Goal: Obtain resource: Obtain resource

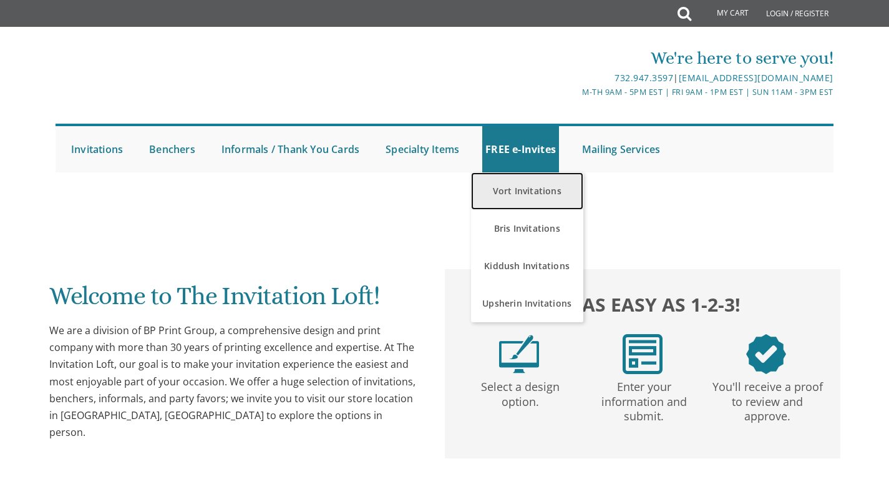
click at [522, 192] on link "Vort Invitations" at bounding box center [527, 190] width 112 height 37
click at [533, 192] on link "Vort Invitations" at bounding box center [527, 190] width 112 height 37
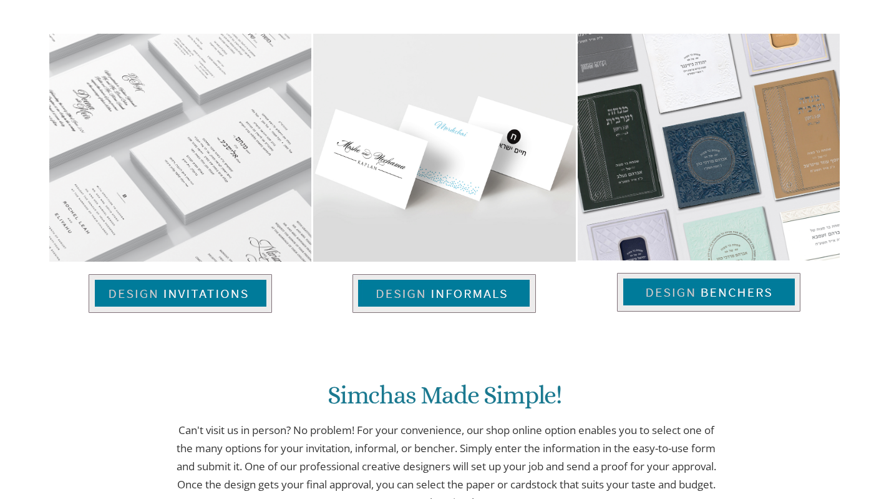
scroll to position [501, 0]
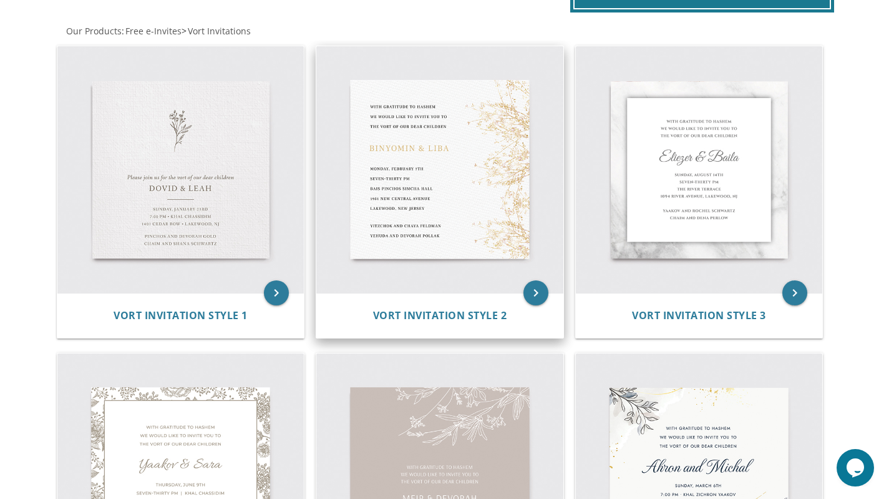
scroll to position [240, 0]
click at [421, 220] on img at bounding box center [439, 169] width 247 height 247
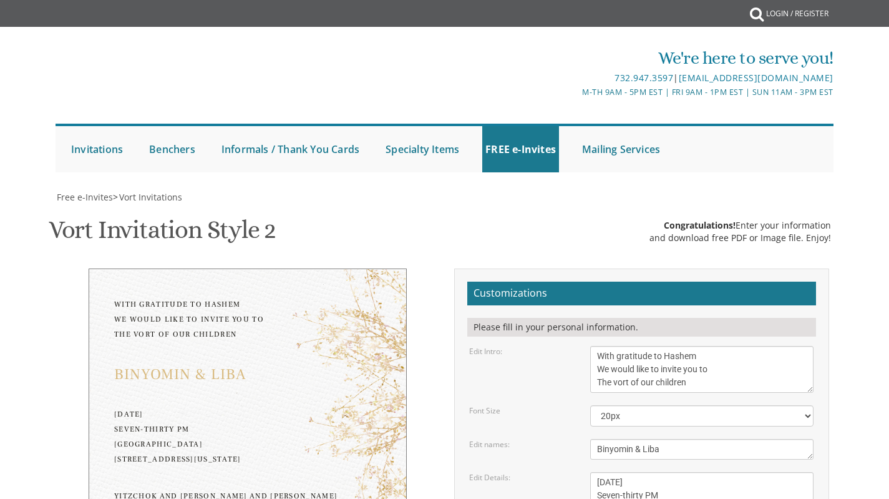
drag, startPoint x: 693, startPoint y: 379, endPoint x: 582, endPoint y: 331, distance: 121.6
click at [582, 331] on form "Customizations Please fill in your personal information. Edit Intro: With grati…" at bounding box center [641, 491] width 349 height 420
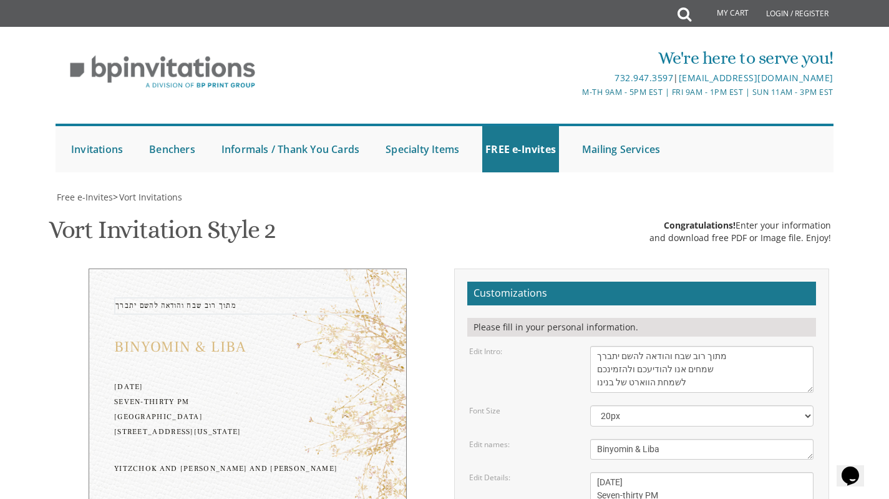
type textarea "מתוך רוב שבח והודאה להשם יתברך שמחים אנו להודיעכם ולהזמינכם לשמחת הווארט של בני…"
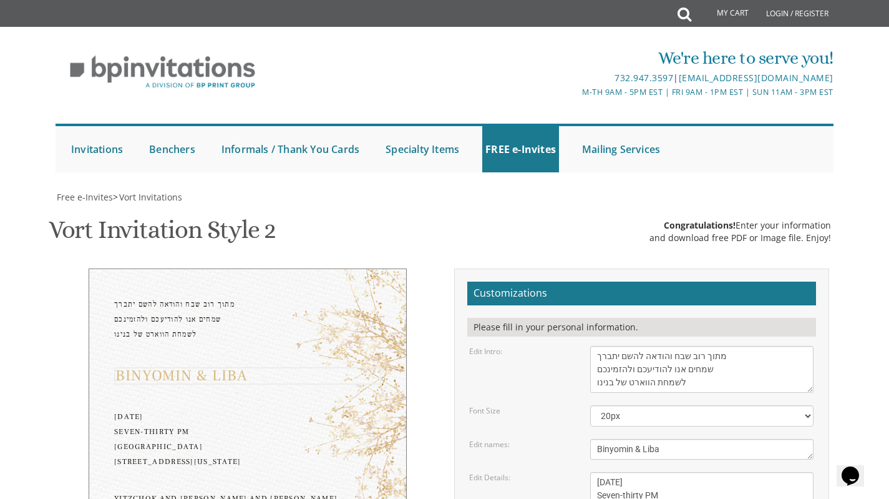
click at [656, 449] on textarea "Binyomin & Liba" at bounding box center [701, 449] width 223 height 21
type textarea "ח"
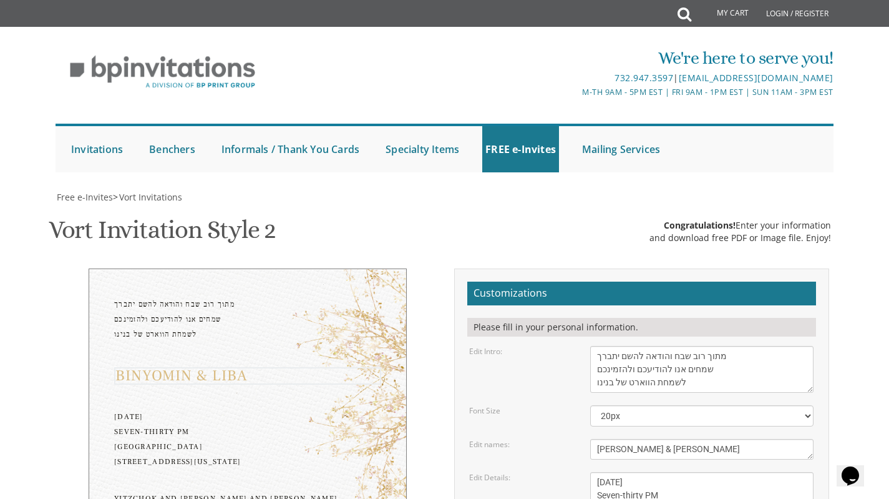
scroll to position [9, 0]
type textarea "חיים & דבורה Chaim and Devory"
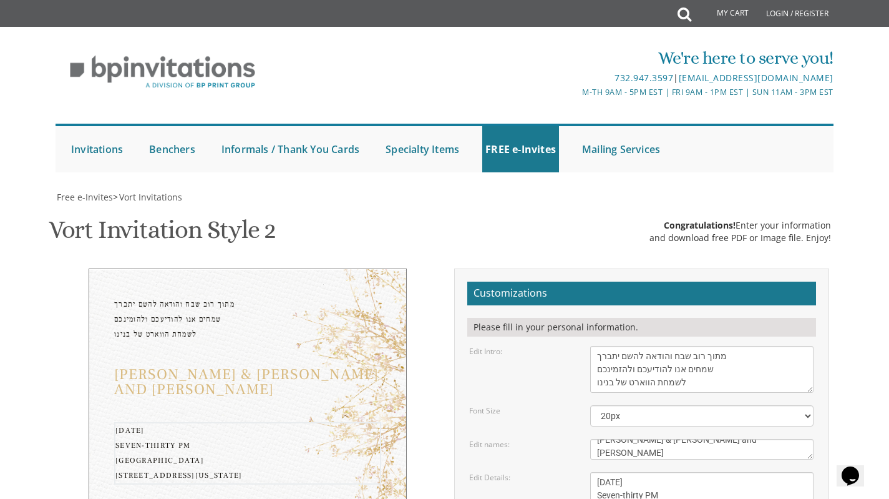
scroll to position [305, 0]
drag, startPoint x: 599, startPoint y: 481, endPoint x: 698, endPoint y: 214, distance: 284.7
click at [698, 472] on textarea "Monday, February 7th Seven-thirty PM Bais Pinchos Simcha Hall 1951 New Central …" at bounding box center [701, 508] width 223 height 73
click at [646, 472] on textarea "Monday, February 7th Seven-thirty PM Bais Pinchos Simcha Hall 1951 New Central …" at bounding box center [701, 508] width 223 height 73
click at [645, 472] on textarea "[DATE] Seven-thirty PM [GEOGRAPHIC_DATA] [STREET_ADDRESS][US_STATE]" at bounding box center [701, 508] width 223 height 73
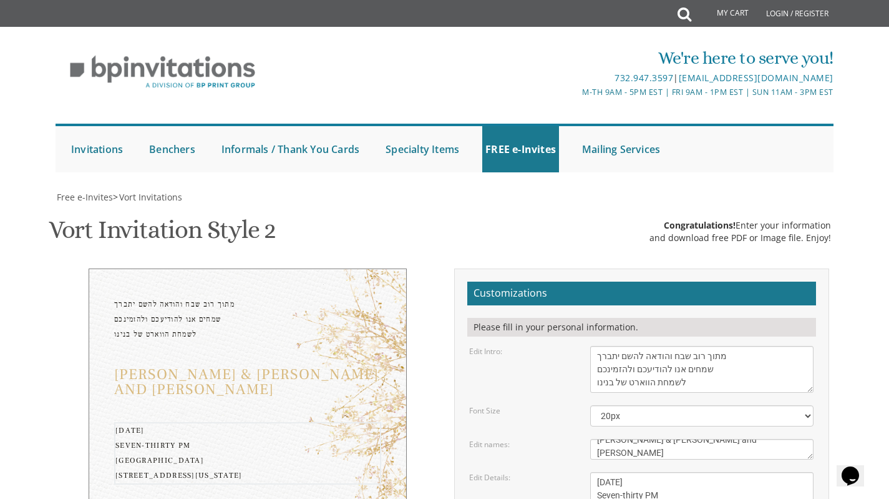
drag, startPoint x: 645, startPoint y: 205, endPoint x: 600, endPoint y: 203, distance: 45.6
click at [600, 472] on textarea "[DATE] Seven-thirty PM [GEOGRAPHIC_DATA] [STREET_ADDRESS][US_STATE]" at bounding box center [701, 508] width 223 height 73
drag, startPoint x: 698, startPoint y: 215, endPoint x: 598, endPoint y: 218, distance: 99.9
click at [598, 472] on textarea "Monday, February 7th Seven-thirty PM Bais Pinchos Simcha Hall 1951 New Central …" at bounding box center [701, 508] width 223 height 73
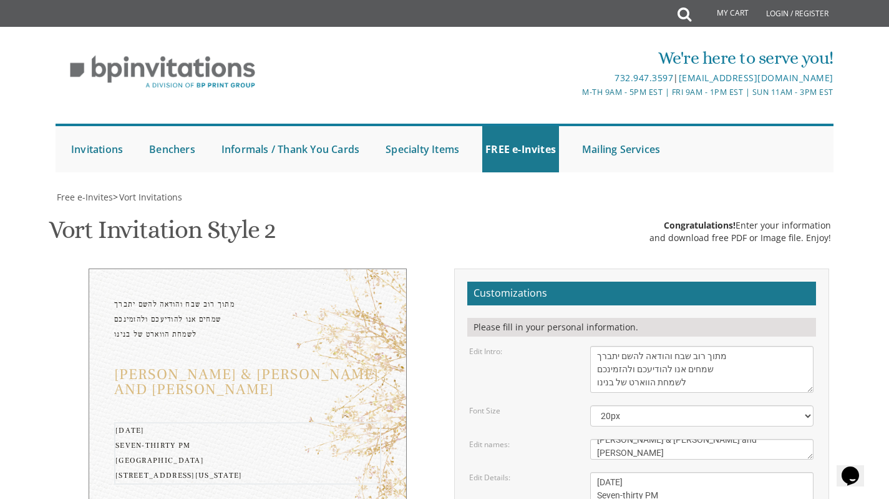
drag, startPoint x: 643, startPoint y: 189, endPoint x: 597, endPoint y: 190, distance: 46.8
click at [597, 472] on textarea "Monday, February 7th Seven-thirty PM Bais Pinchos Simcha Hall 1951 New Central …" at bounding box center [701, 508] width 223 height 73
drag, startPoint x: 666, startPoint y: 177, endPoint x: 633, endPoint y: 179, distance: 33.7
click at [633, 472] on textarea "Monday, February 7th Seven-thirty PM Bais Pinchos Simcha Hall 1951 New Central …" at bounding box center [701, 508] width 223 height 73
click at [596, 472] on textarea "Monday, February 7th Seven-thirty PM Bais Pinchos Simcha Hall 1951 New Central …" at bounding box center [701, 508] width 223 height 73
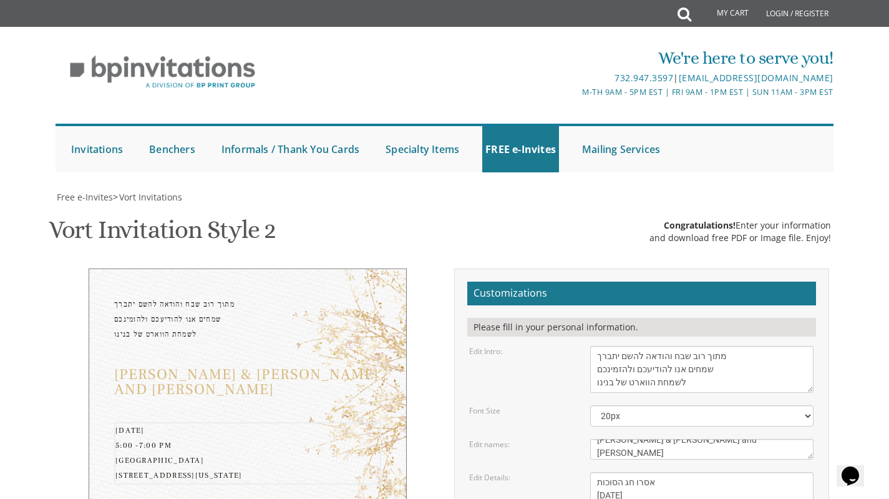
type textarea "אסרו חג הסוכות Thursday, October 16, 2025 5:00 -7:00 PM Ohr Meir Simcha Hall 30…"
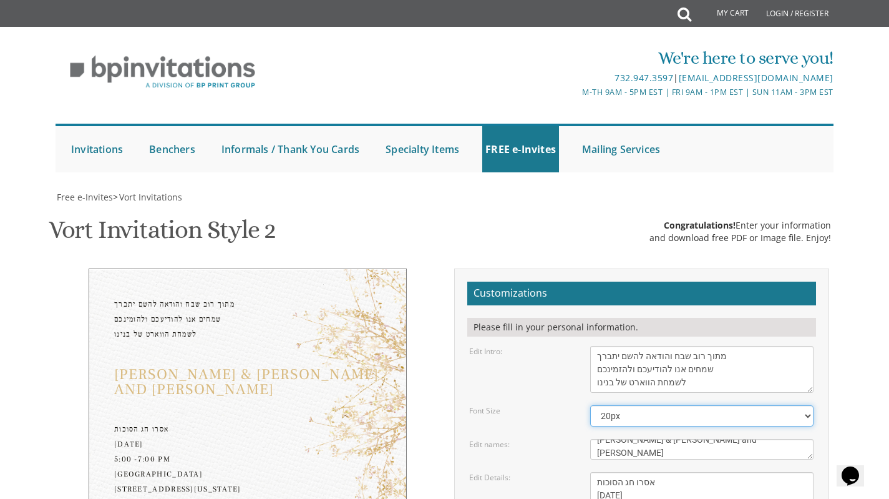
click at [631, 405] on select "20px 30px 40px 50px" at bounding box center [701, 415] width 223 height 21
click at [590, 405] on select "20px 30px 40px 50px" at bounding box center [701, 415] width 223 height 21
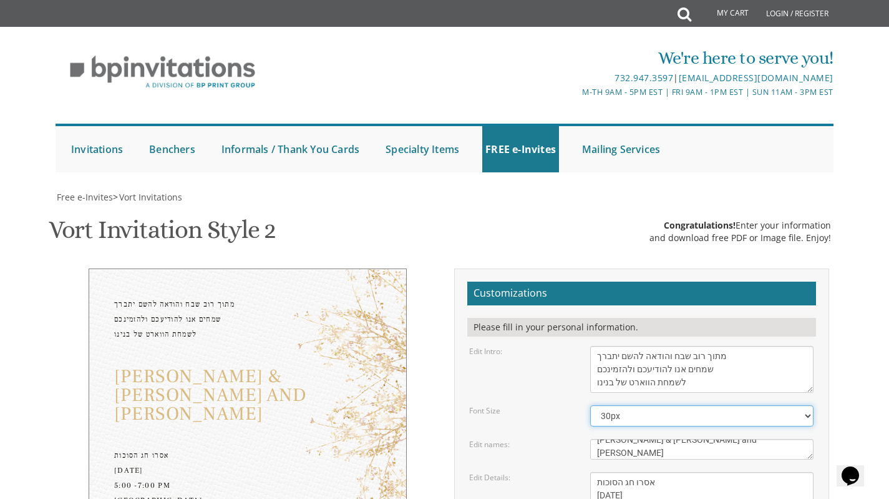
click at [631, 405] on select "20px 30px 40px 50px" at bounding box center [701, 415] width 223 height 21
click at [590, 405] on select "20px 30px 40px 50px" at bounding box center [701, 415] width 223 height 21
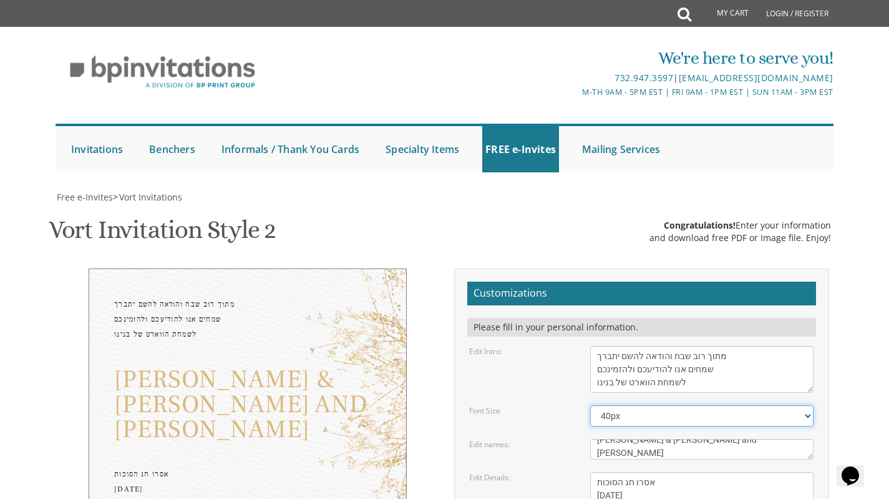
click at [638, 405] on select "20px 30px 40px 50px" at bounding box center [701, 415] width 223 height 21
select select "30px"
click at [590, 405] on select "20px 30px 40px 50px" at bounding box center [701, 415] width 223 height 21
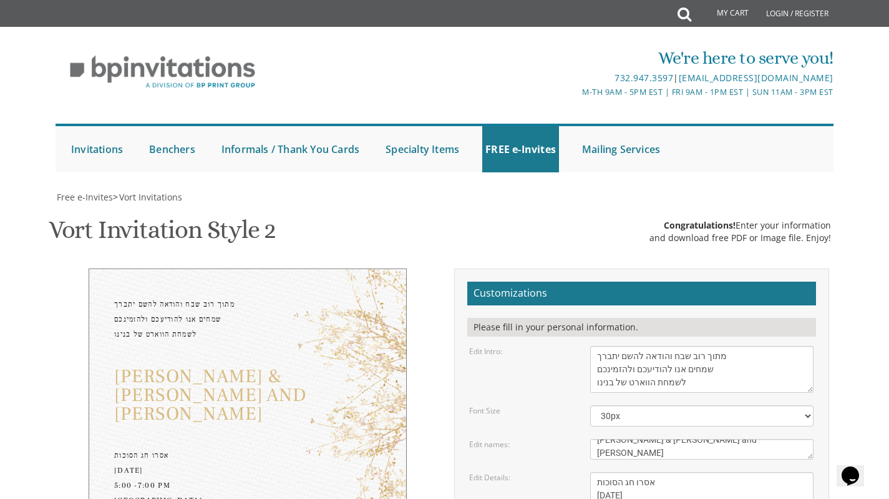
click at [207, 367] on div "חיים & דבורה Chaim and Devory" at bounding box center [247, 395] width 267 height 56
click at [636, 439] on textarea "Binyomin & Liba" at bounding box center [701, 449] width 223 height 21
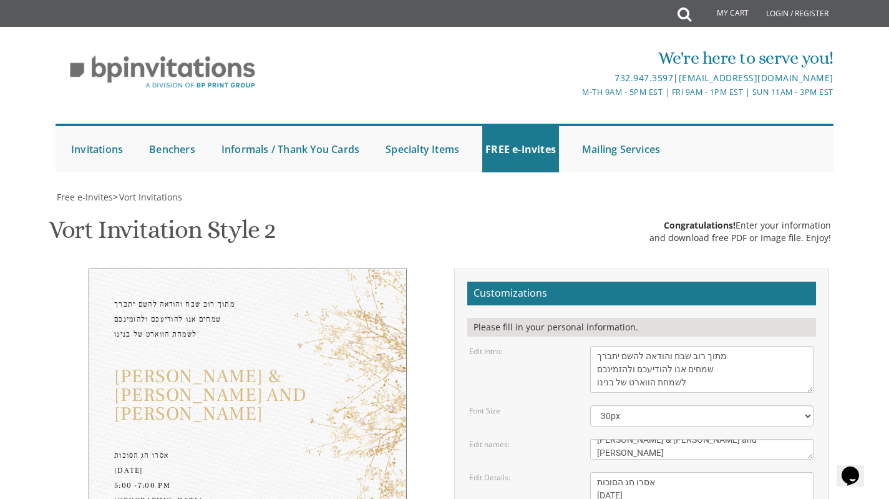
drag, startPoint x: 633, startPoint y: 149, endPoint x: 590, endPoint y: 255, distance: 115.3
drag, startPoint x: 703, startPoint y: 278, endPoint x: 587, endPoint y: 259, distance: 118.2
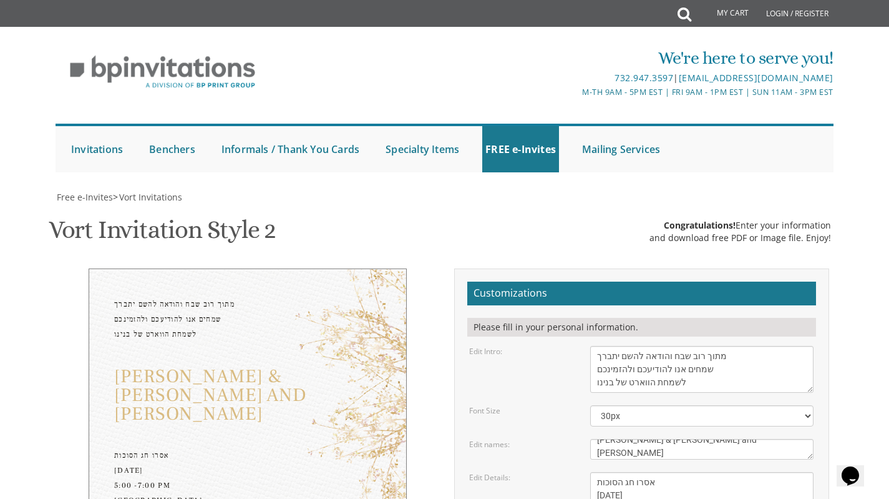
type textarea "ג"
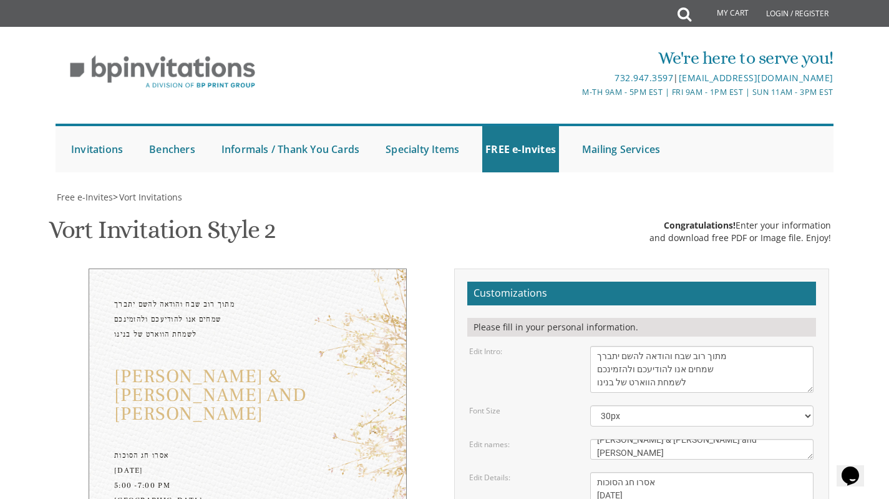
type textarea "יחזקאל מגיד ורעיתו - חיים דוב שייער ורעיתו הרב אלחנן דוד ארי'ה ליב מגיד ורעיתו …"
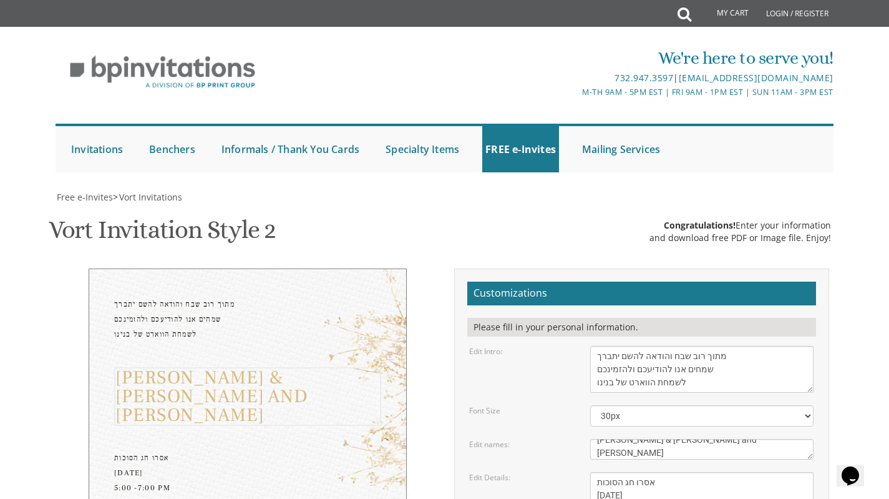
click at [643, 439] on textarea "Binyomin & Liba" at bounding box center [701, 449] width 223 height 21
click at [637, 405] on select "20px 30px 40px 50px" at bounding box center [701, 415] width 223 height 21
click at [590, 405] on select "20px 30px 40px 50px" at bounding box center [701, 415] width 223 height 21
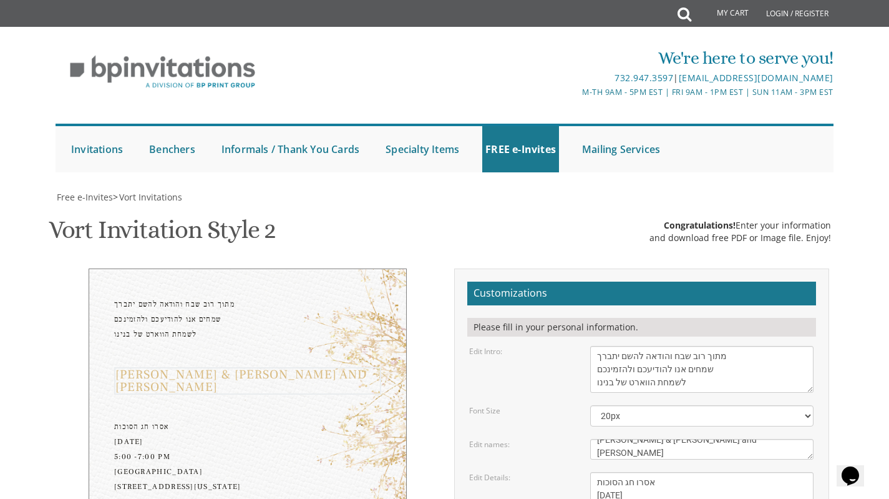
click at [631, 439] on textarea "Binyomin & Liba" at bounding box center [701, 449] width 223 height 21
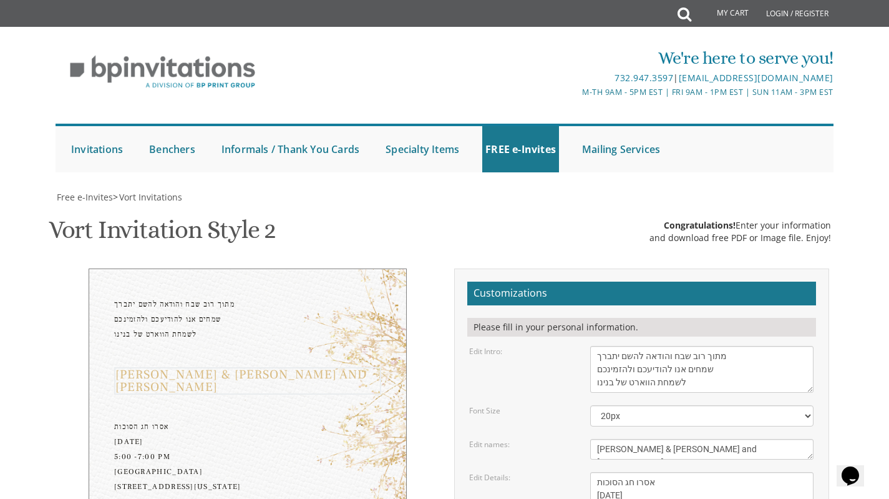
click at [631, 439] on textarea "Binyomin & Liba" at bounding box center [701, 449] width 223 height 21
click at [807, 405] on select "20px 30px 40px 50px" at bounding box center [701, 415] width 223 height 21
select select "30px"
click at [590, 405] on select "20px 30px 40px 50px" at bounding box center [701, 415] width 223 height 21
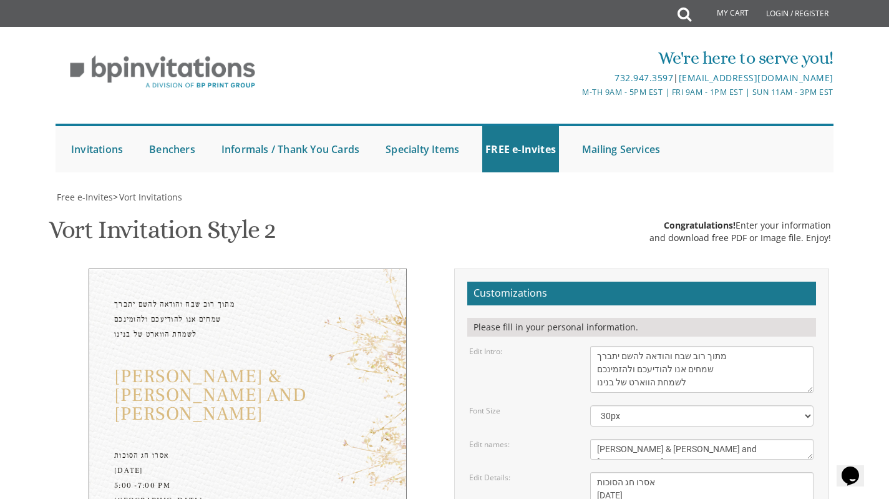
type textarea "יחזקאל מגיד ורעיתו - חיים דוב שייער ורעיתו הרב אלחנן דוד ארי'ה ליב מגיד ורעיתו …"
click at [658, 439] on textarea "Binyomin & Liba" at bounding box center [701, 449] width 223 height 21
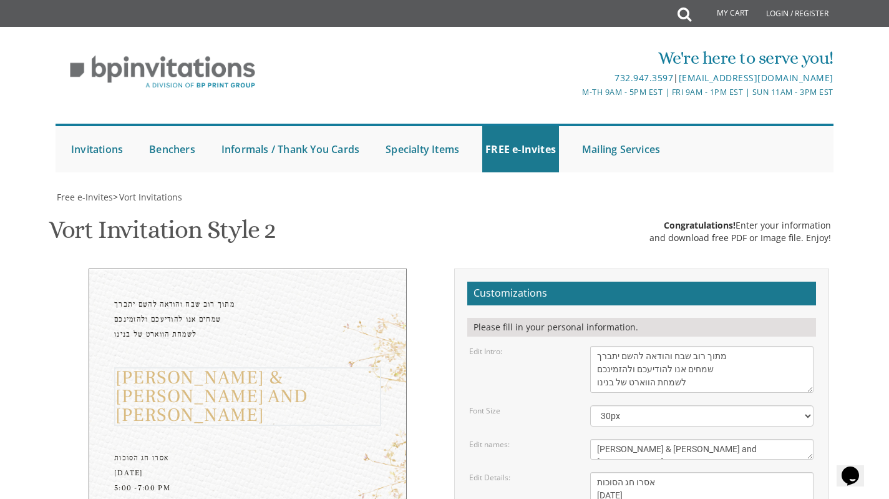
scroll to position [9, 0]
click at [683, 472] on textarea "[DATE] Seven-thirty PM [GEOGRAPHIC_DATA] [STREET_ADDRESS][US_STATE]" at bounding box center [701, 508] width 223 height 73
click at [676, 439] on textarea "Binyomin & Liba" at bounding box center [701, 449] width 223 height 21
type textarea "[PERSON_NAME] & [PERSON_NAME] and Devoiry"
click at [663, 472] on textarea "[DATE] Seven-thirty PM [GEOGRAPHIC_DATA] [STREET_ADDRESS][US_STATE]" at bounding box center [701, 508] width 223 height 73
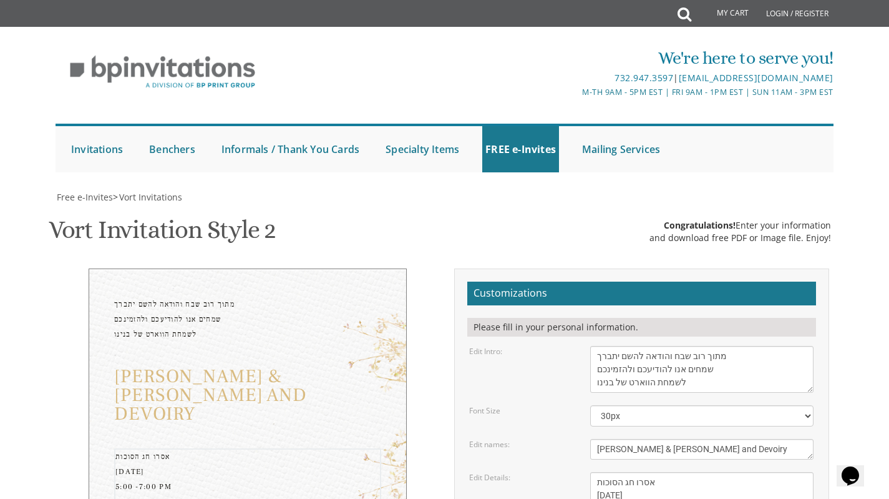
click at [598, 472] on textarea "[DATE] Seven-thirty PM [GEOGRAPHIC_DATA] [STREET_ADDRESS][US_STATE]" at bounding box center [701, 508] width 223 height 73
drag, startPoint x: 660, startPoint y: 244, endPoint x: 645, endPoint y: 248, distance: 16.2
click at [645, 472] on textarea "[DATE] Seven-thirty PM [GEOGRAPHIC_DATA] [STREET_ADDRESS][US_STATE]" at bounding box center [701, 508] width 223 height 73
click at [741, 472] on textarea "[DATE] Seven-thirty PM [GEOGRAPHIC_DATA] [STREET_ADDRESS][US_STATE]" at bounding box center [701, 508] width 223 height 73
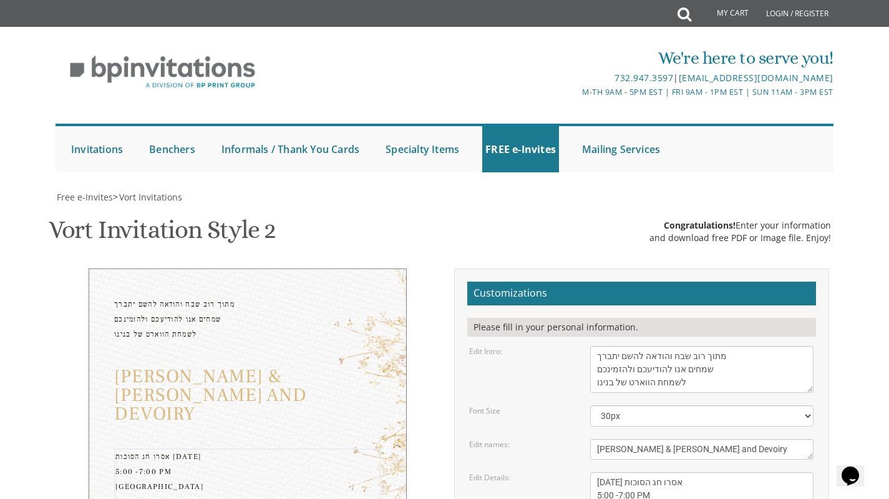
click at [686, 472] on textarea "[DATE] Seven-thirty PM [GEOGRAPHIC_DATA] [STREET_ADDRESS][US_STATE]" at bounding box center [701, 508] width 223 height 73
click at [694, 472] on textarea "[DATE] Seven-thirty PM [GEOGRAPHIC_DATA] [STREET_ADDRESS][US_STATE]" at bounding box center [701, 508] width 223 height 73
click at [221, 448] on div "Thursday, October 16, '25 - אסרו חג הסוכות 5:00 -7:00 PM Ohr Meir Simcha Hall 3…" at bounding box center [247, 478] width 267 height 60
drag, startPoint x: 230, startPoint y: 198, endPoint x: 213, endPoint y: 202, distance: 17.3
click at [213, 448] on div "Thursday, October 16, '25 - אסרו חג הסוכות 5:00 -7:00 PM Ohr Meir Simcha Hall 3…" at bounding box center [247, 478] width 267 height 60
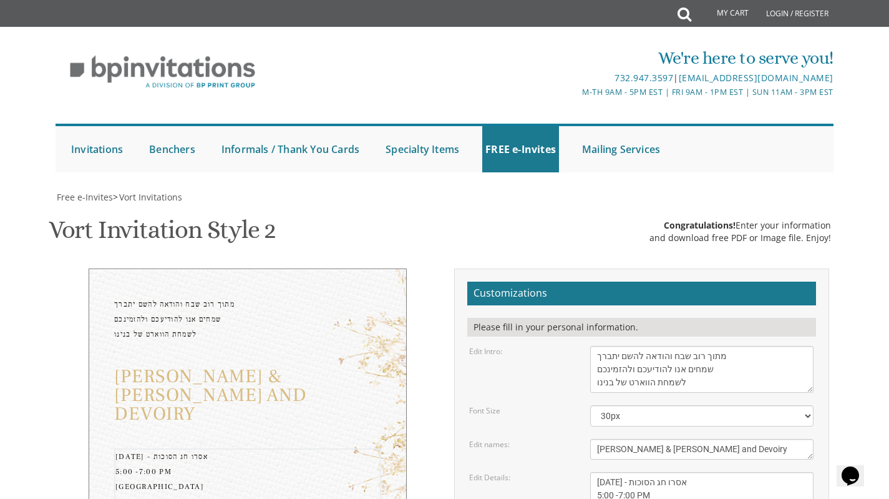
click at [695, 472] on textarea "[DATE] Seven-thirty PM [GEOGRAPHIC_DATA] [STREET_ADDRESS][US_STATE]" at bounding box center [701, 508] width 223 height 73
drag, startPoint x: 695, startPoint y: 246, endPoint x: 678, endPoint y: 250, distance: 17.9
click at [678, 472] on textarea "[DATE] Seven-thirty PM [GEOGRAPHIC_DATA] [STREET_ADDRESS][US_STATE]" at bounding box center [701, 508] width 223 height 73
click at [710, 472] on textarea "[DATE] Seven-thirty PM [GEOGRAPHIC_DATA] [STREET_ADDRESS][US_STATE]" at bounding box center [701, 508] width 223 height 73
type textarea "Thursday, October 16 - אסרו חג הסוכות 5:00 -7:00 PM Ohr Meir Simcha Hall 30 5th…"
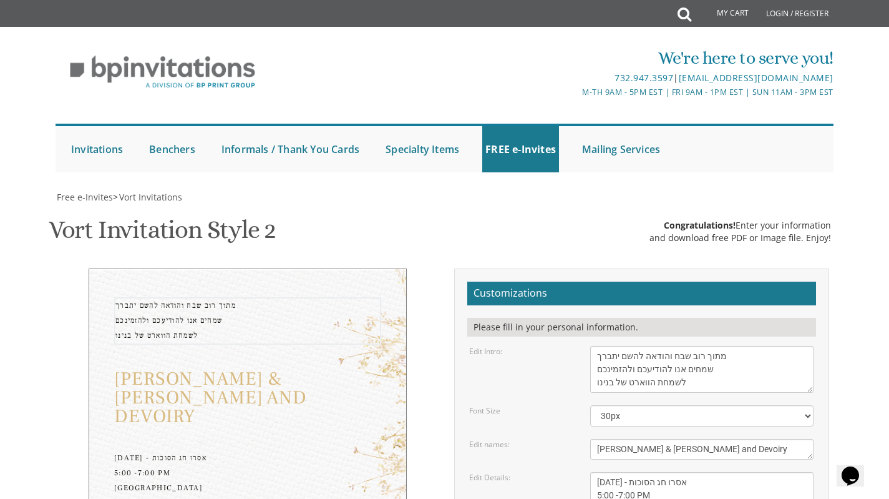
click at [675, 346] on textarea "With gratitude to Hashem We would like to invite you to The vort of our children" at bounding box center [701, 369] width 223 height 47
click at [690, 472] on textarea "[DATE] Seven-thirty PM [GEOGRAPHIC_DATA] [STREET_ADDRESS][US_STATE]" at bounding box center [701, 508] width 223 height 73
click at [658, 472] on textarea "[DATE] Seven-thirty PM [GEOGRAPHIC_DATA] [STREET_ADDRESS][US_STATE]" at bounding box center [701, 508] width 223 height 73
click at [732, 346] on textarea "With gratitude to Hashem We would like to invite you to The vort of our children" at bounding box center [701, 369] width 223 height 47
type textarea "בסייעתא דשמיא מתוך רוב שבח והודאה להשם יתברך שמחים אנו להודיעכם ולהזמינכם לשמחת…"
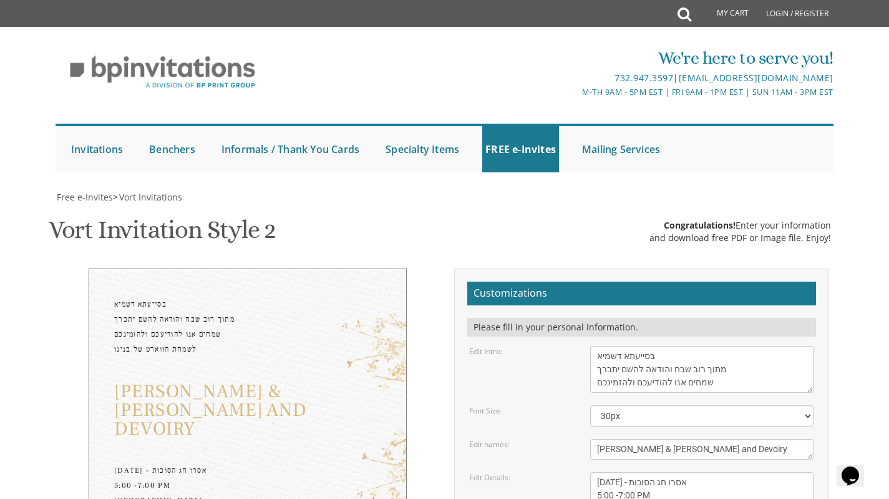
click at [221, 382] on div "[PERSON_NAME] & [PERSON_NAME] and Devoiry" at bounding box center [247, 410] width 267 height 56
click at [227, 463] on div "Thursday, October 16 - אסרו חג הסוכות 5:00 -7:00 PM Ohr Meir Simcha Hall 30 5th…" at bounding box center [247, 493] width 267 height 60
click at [223, 463] on div "Thursday, October 16 - אסרו חג הסוכות 5:00 -7:00 PM Ohr Meir Simcha Hall 30 5th…" at bounding box center [247, 493] width 267 height 60
click at [689, 472] on textarea "[DATE] Seven-thirty PM [GEOGRAPHIC_DATA] [STREET_ADDRESS][US_STATE]" at bounding box center [701, 508] width 223 height 73
click at [720, 472] on textarea "[DATE] Seven-thirty PM [GEOGRAPHIC_DATA] [STREET_ADDRESS][US_STATE]" at bounding box center [701, 508] width 223 height 73
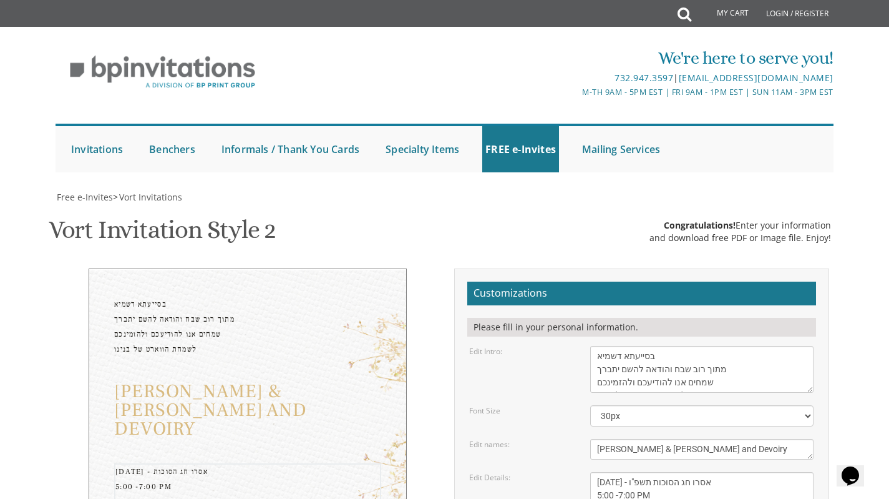
drag, startPoint x: 687, startPoint y: 246, endPoint x: 695, endPoint y: 269, distance: 24.5
click at [695, 472] on textarea "[DATE] Seven-thirty PM [GEOGRAPHIC_DATA] [STREET_ADDRESS][US_STATE]" at bounding box center [701, 508] width 223 height 73
drag, startPoint x: 607, startPoint y: 285, endPoint x: 589, endPoint y: 285, distance: 17.5
click at [589, 472] on div "[DATE] Seven-thirty PM [GEOGRAPHIC_DATA] [STREET_ADDRESS][US_STATE]" at bounding box center [702, 508] width 242 height 73
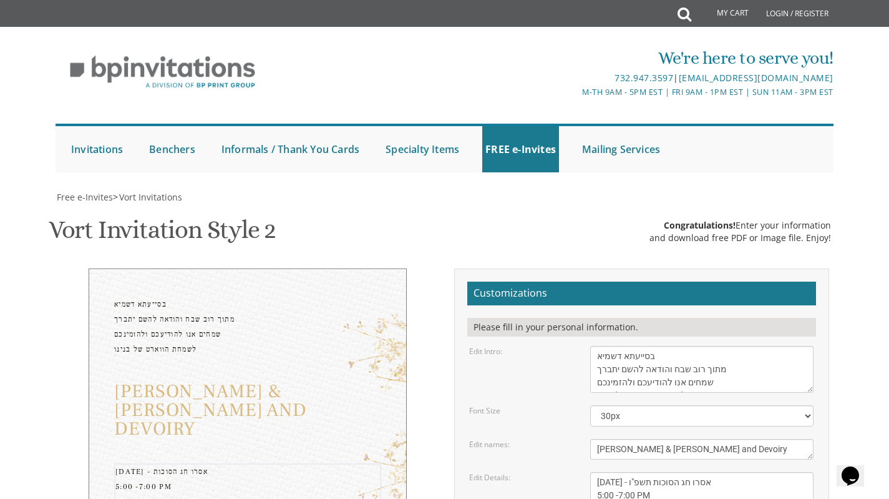
click at [629, 472] on textarea "[DATE] Seven-thirty PM [GEOGRAPHIC_DATA] [STREET_ADDRESS][US_STATE]" at bounding box center [701, 508] width 223 height 73
drag, startPoint x: 619, startPoint y: 286, endPoint x: 593, endPoint y: 283, distance: 26.4
click at [593, 472] on textarea "[DATE] Seven-thirty PM [GEOGRAPHIC_DATA] [STREET_ADDRESS][US_STATE]" at bounding box center [701, 508] width 223 height 73
type textarea "Thursday, October 16 - אסרו חג הסוכות תשפ"ו 5:00 -7:00 PM Ohr Meir Simcha Hall …"
click at [664, 317] on form "Customizations Please fill in your personal information. Edit Intro: With grati…" at bounding box center [641, 491] width 349 height 420
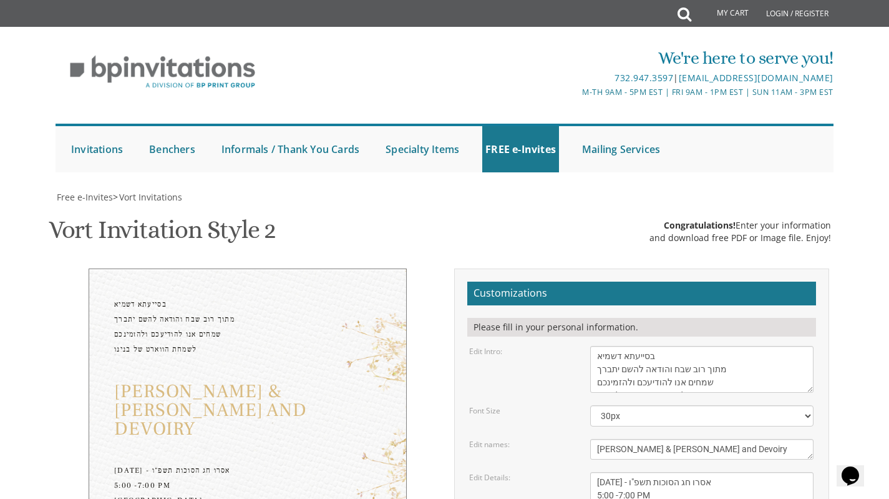
type input "[EMAIL_ADDRESS][DOMAIN_NAME]"
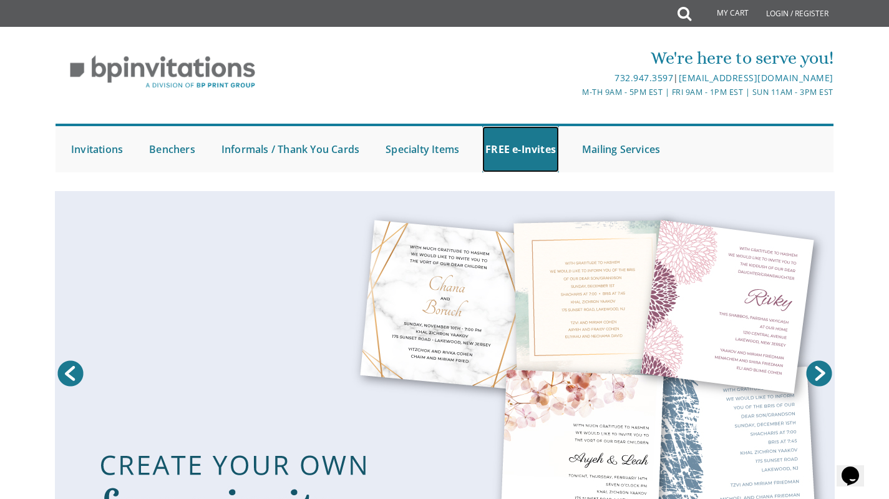
click at [512, 142] on link "FREE e-Invites" at bounding box center [520, 149] width 77 height 46
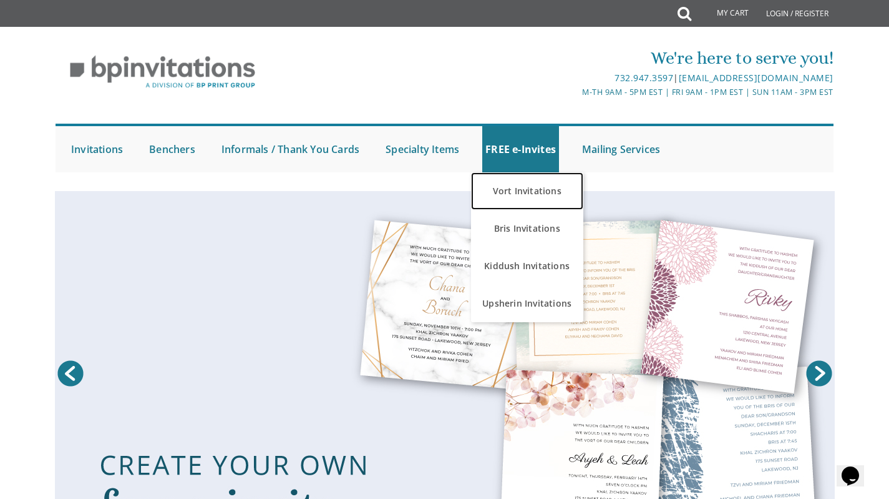
click at [547, 195] on link "Vort Invitations" at bounding box center [527, 190] width 112 height 37
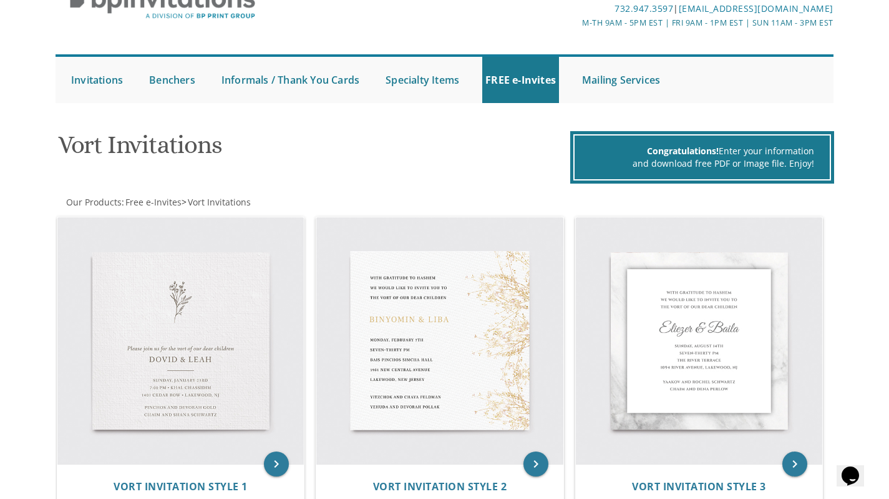
scroll to position [138, 0]
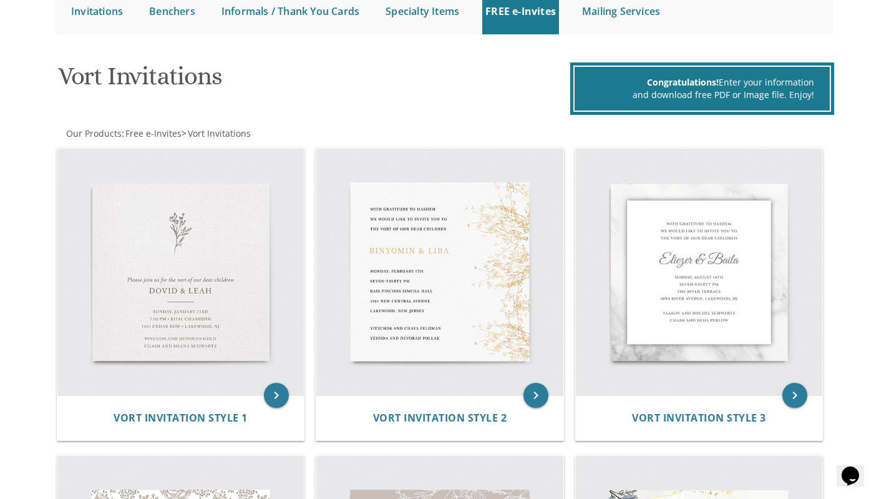
click at [463, 288] on img at bounding box center [439, 272] width 247 height 247
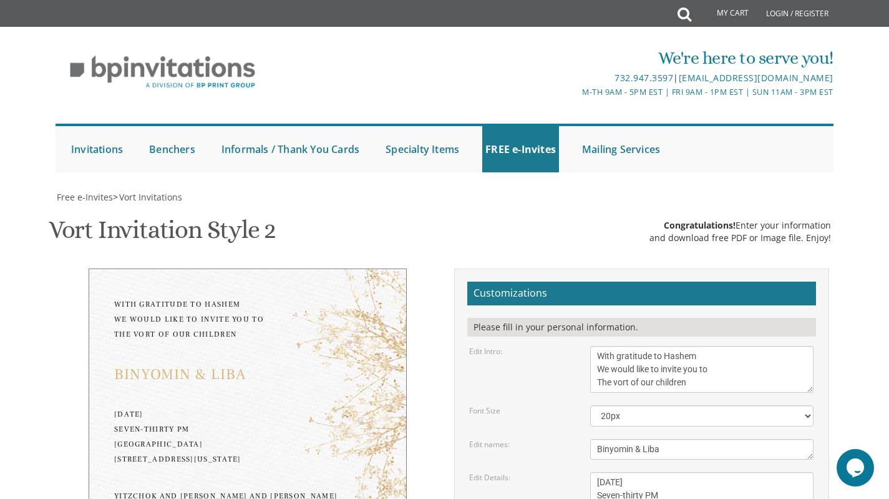
scroll to position [104, 0]
drag, startPoint x: 717, startPoint y: 475, endPoint x: 585, endPoint y: 466, distance: 132.7
type textarea "יחזקאל מגיד ורעיתו - חיים דוב שייער ורעיתו הרב אלחנן דוד ארי'ה ליב מגיד ורעיתו …"
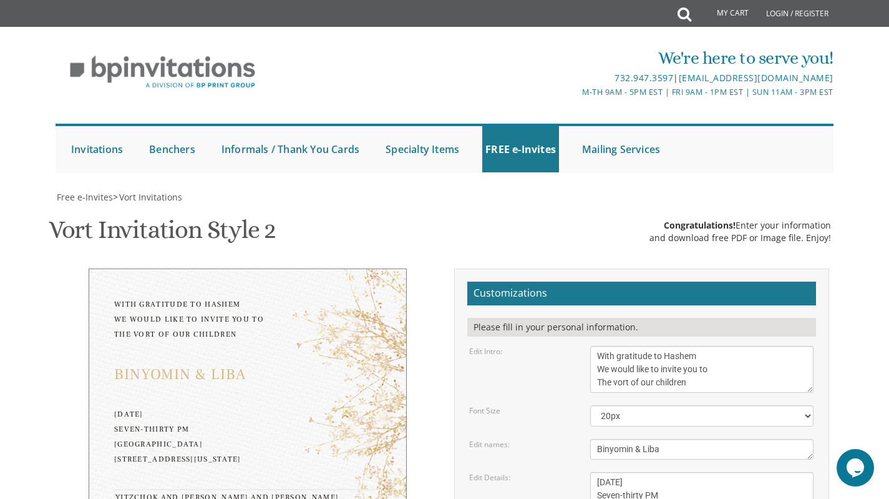
click at [628, 472] on textarea "Monday, February 7th Seven-thirty PM Bais Pinchos Simcha Hall 1951 New Central …" at bounding box center [701, 508] width 223 height 73
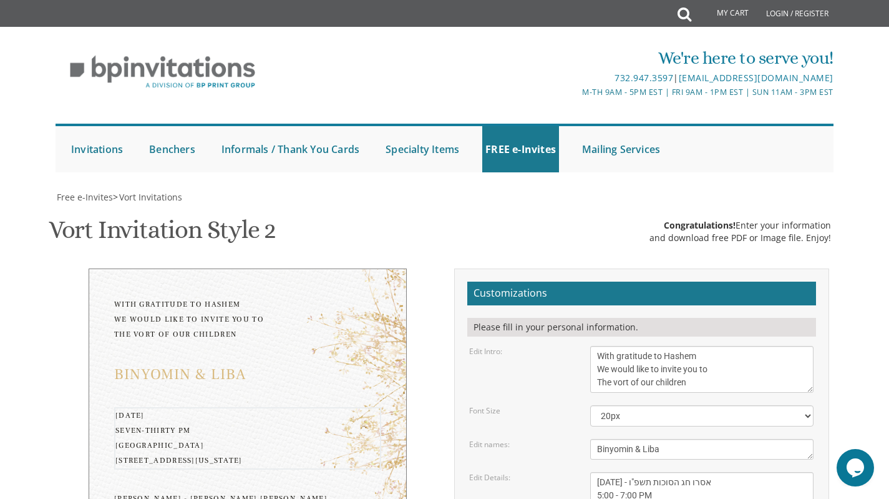
drag, startPoint x: 645, startPoint y: 401, endPoint x: 600, endPoint y: 399, distance: 45.0
click at [600, 472] on textarea "Monday, February 7th Seven-thirty PM Bais Pinchos Simcha Hall 1951 New Central …" at bounding box center [701, 508] width 223 height 73
drag, startPoint x: 696, startPoint y: 416, endPoint x: 596, endPoint y: 415, distance: 100.5
click at [596, 472] on textarea "Monday, February 7th Seven-thirty PM Bais Pinchos Simcha Hall 1951 New Central …" at bounding box center [701, 508] width 223 height 73
click at [594, 472] on textarea "Monday, February 7th Seven-thirty PM Bais Pinchos Simcha Hall 1951 New Central …" at bounding box center [701, 508] width 223 height 73
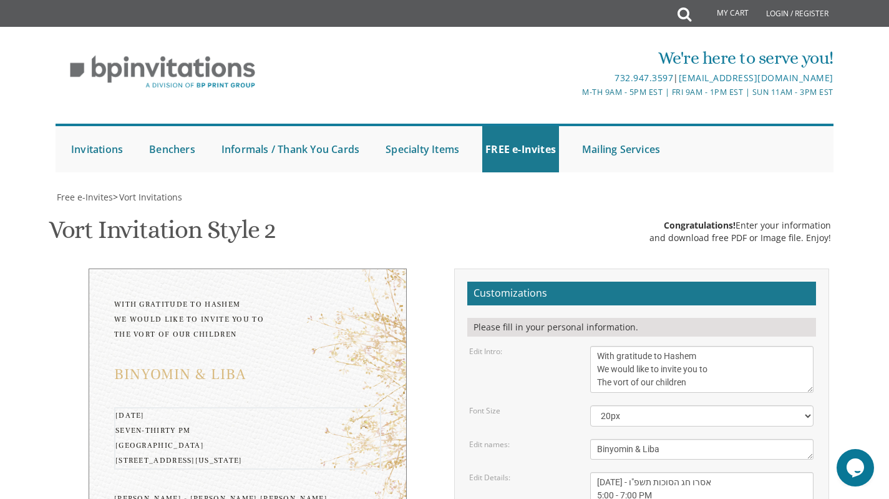
type textarea "Thursday October 16 - אסרו חג הסוכות תשפ"ו 5:00 - 7:00 PM Ohr Meir Simcha Hall …"
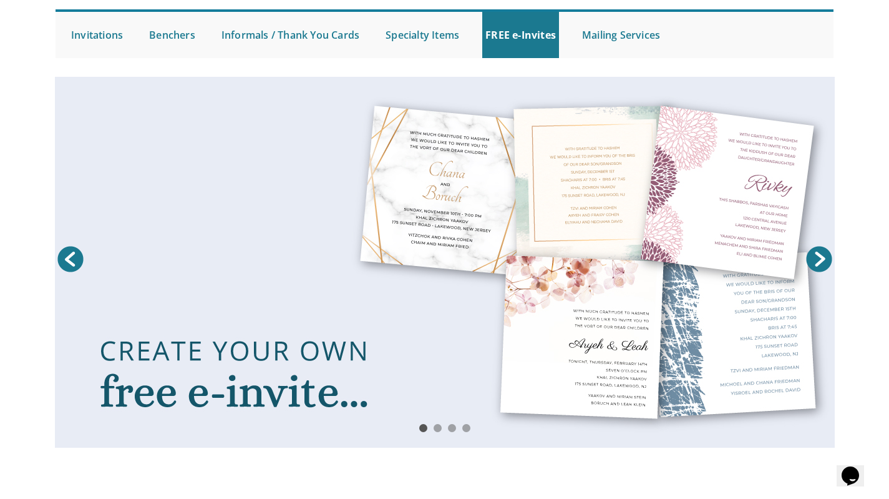
scroll to position [114, 0]
click at [526, 33] on link "FREE e-Invites" at bounding box center [520, 35] width 77 height 46
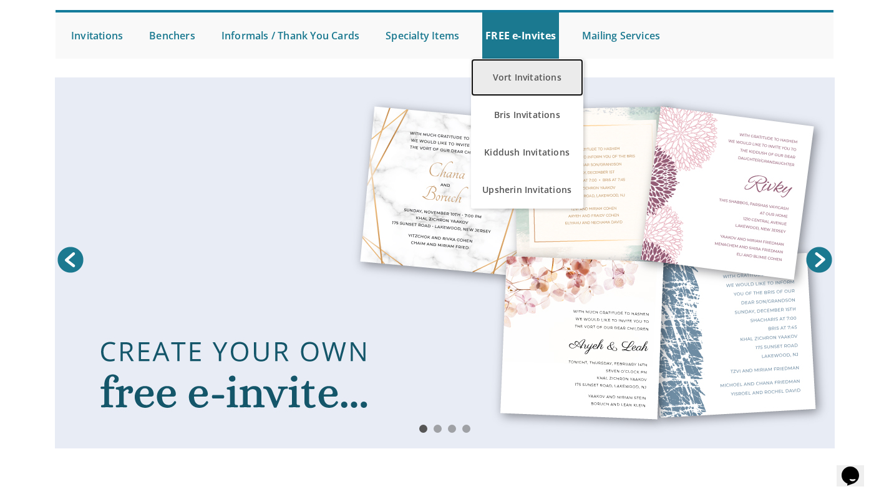
click at [557, 79] on link "Vort Invitations" at bounding box center [527, 77] width 112 height 37
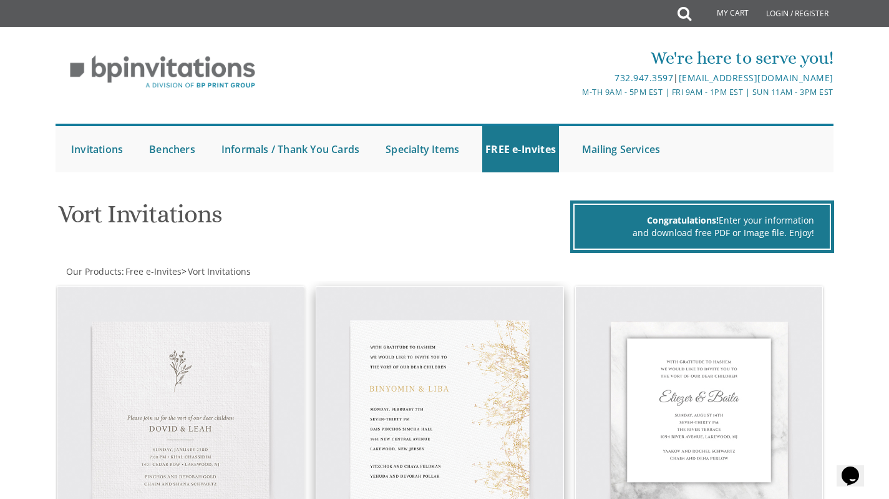
click at [510, 406] on img at bounding box center [439, 409] width 247 height 247
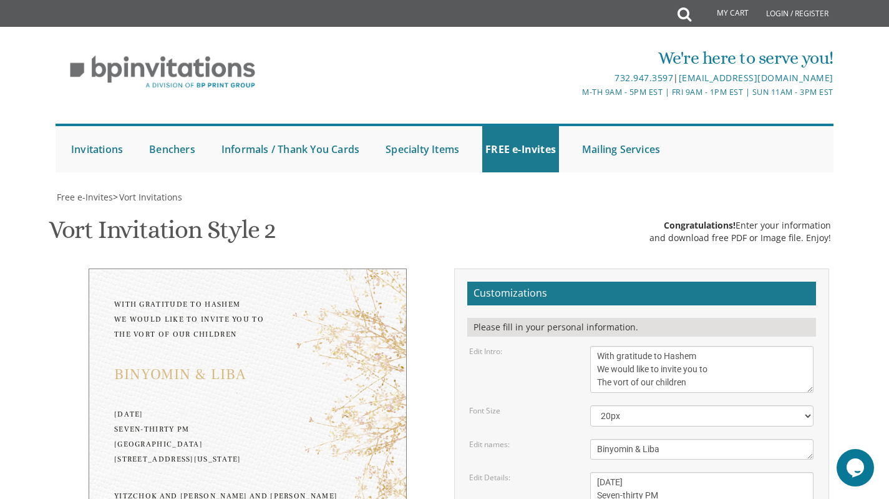
scroll to position [197, 0]
click at [700, 439] on textarea "Binyomin & Liba" at bounding box center [701, 449] width 223 height 21
type textarea "B"
type textarea "[PERSON_NAME] & [PERSON_NAME]"
drag, startPoint x: 688, startPoint y: 283, endPoint x: 589, endPoint y: 289, distance: 99.4
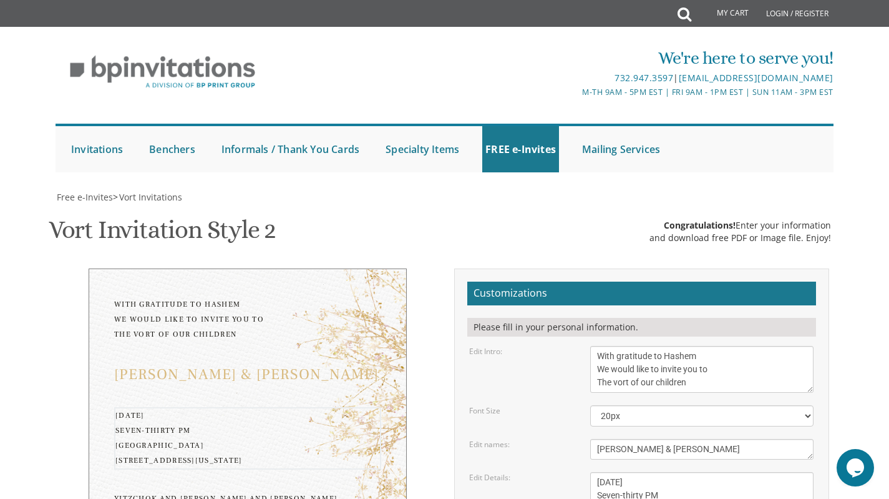
click at [589, 472] on div "[DATE] Seven-thirty PM [GEOGRAPHIC_DATA] [STREET_ADDRESS][US_STATE]" at bounding box center [702, 508] width 242 height 73
drag, startPoint x: 645, startPoint y: 310, endPoint x: 600, endPoint y: 309, distance: 45.6
click at [600, 472] on textarea "[DATE] Seven-thirty PM [GEOGRAPHIC_DATA] [STREET_ADDRESS][US_STATE]" at bounding box center [701, 508] width 223 height 73
click at [598, 472] on textarea "[DATE] Seven-thirty PM [GEOGRAPHIC_DATA] [STREET_ADDRESS][US_STATE]" at bounding box center [701, 508] width 223 height 73
click at [597, 472] on textarea "[DATE] Seven-thirty PM [GEOGRAPHIC_DATA] [STREET_ADDRESS][US_STATE]" at bounding box center [701, 508] width 223 height 73
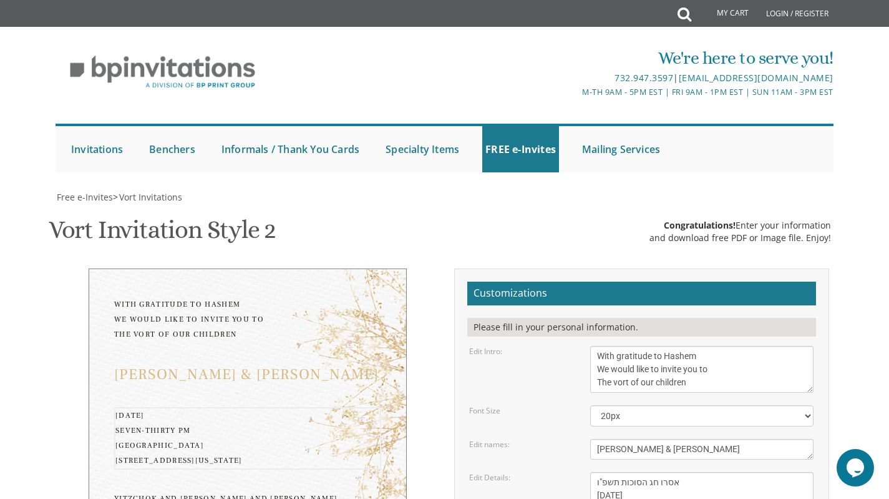
type textarea "אסרו חג הסוכות תשפ"ו [DATE] 5:00 - 7:00 PM [GEOGRAPHIC_DATA] [STREET_ADDRESS][U…"
drag, startPoint x: 703, startPoint y: 185, endPoint x: 596, endPoint y: 149, distance: 112.7
click at [596, 346] on textarea "With gratitude to Hashem We would like to invite you to The vort of our children" at bounding box center [701, 369] width 223 height 47
type textarea "n"
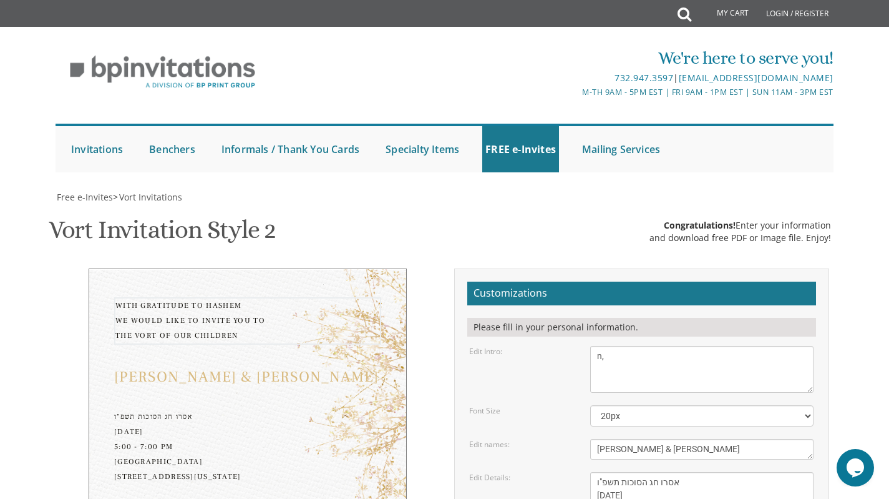
type textarea "n"
type textarea "בסייעתא דשמיא מתוך רוב שבח והודאה להשם יתברך שמחים אנו להודיעכם ולהזמינכם לשמחת…"
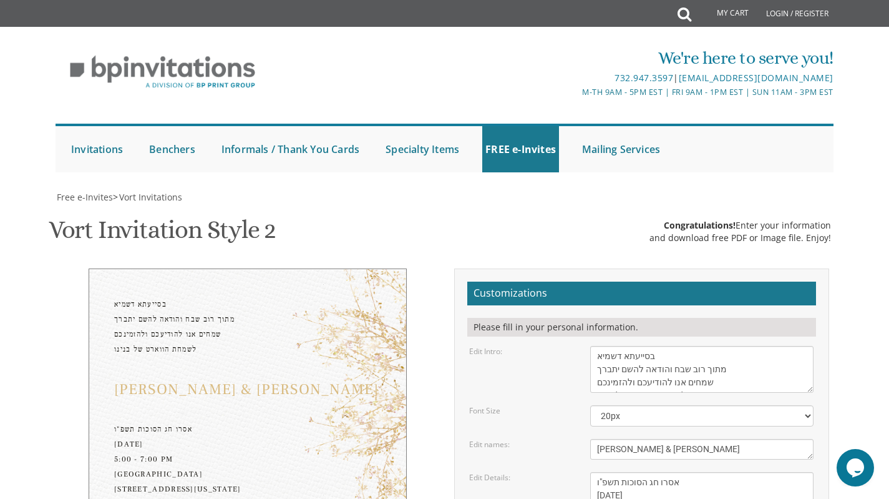
drag, startPoint x: 706, startPoint y: 379, endPoint x: 582, endPoint y: 355, distance: 127.2
click at [582, 355] on form "Customizations Please fill in your personal information. Edit Intro: With grati…" at bounding box center [641, 491] width 349 height 420
type textarea "[PERSON_NAME] - [PERSON_NAME] [PERSON_NAME] [DEMOGRAPHIC_DATA][PERSON_NAME] [PE…"
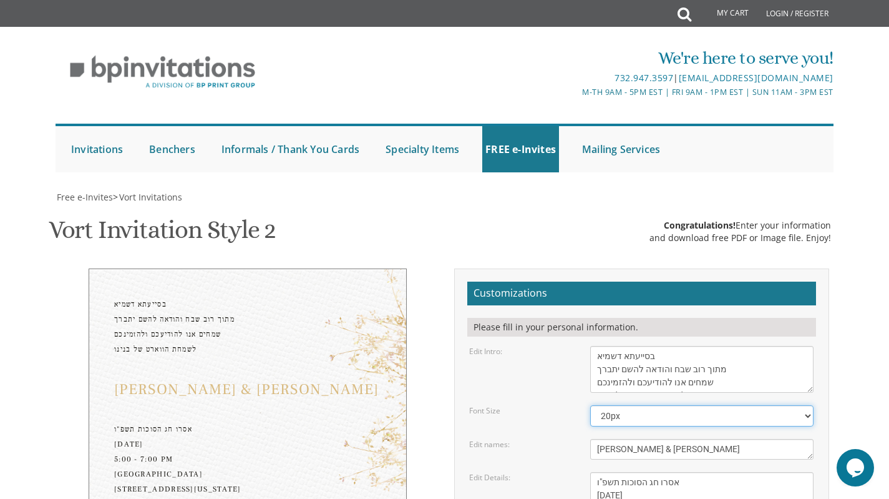
click at [676, 405] on select "20px 30px 40px 50px" at bounding box center [701, 415] width 223 height 21
click at [590, 405] on select "20px 30px 40px 50px" at bounding box center [701, 415] width 223 height 21
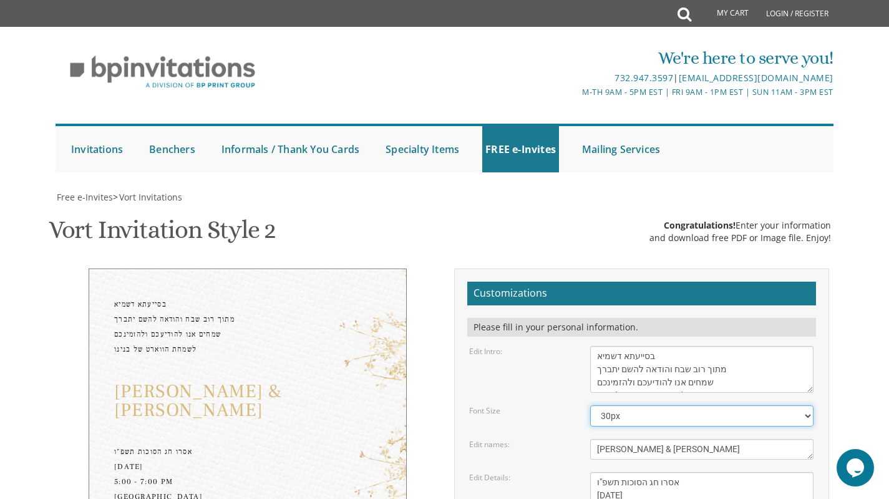
click at [656, 405] on select "20px 30px 40px 50px" at bounding box center [701, 415] width 223 height 21
select select "40px"
click at [590, 405] on select "20px 30px 40px 50px" at bounding box center [701, 415] width 223 height 21
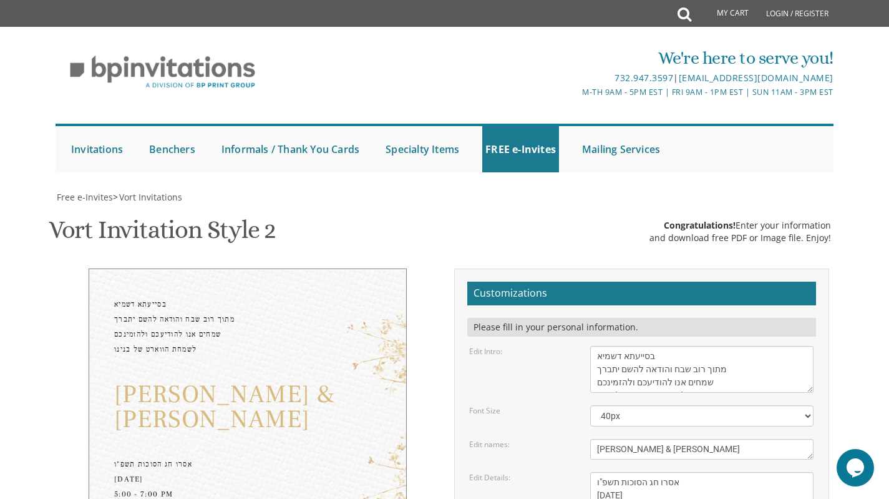
type input "[EMAIL_ADDRESS][DOMAIN_NAME]"
click at [600, 439] on textarea "Binyomin & Liba" at bounding box center [701, 449] width 223 height 21
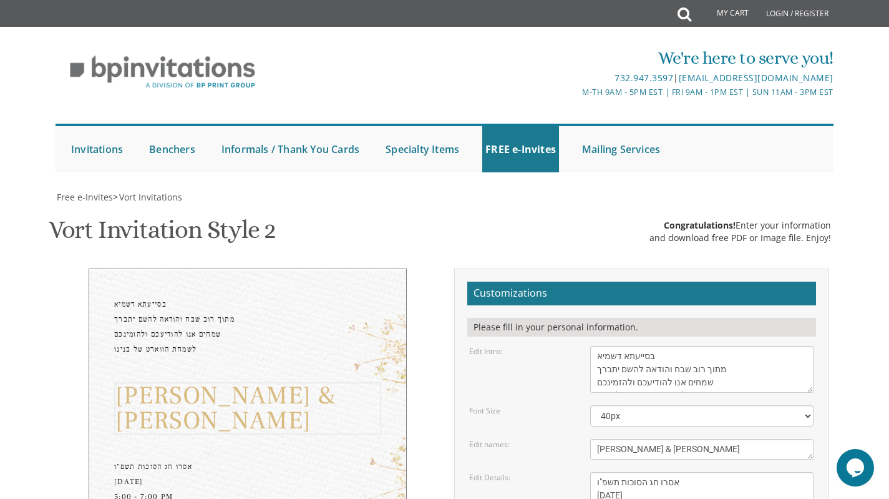
scroll to position [9, 0]
click at [639, 439] on textarea "Binyomin & Liba" at bounding box center [701, 449] width 223 height 21
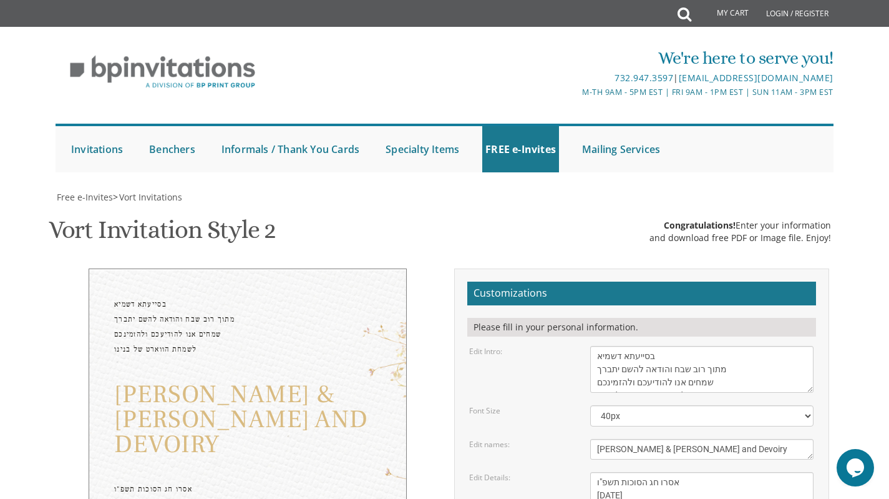
click at [648, 281] on form "Customizations Please fill in your personal information. Edit Intro: With grati…" at bounding box center [641, 491] width 349 height 420
click at [639, 439] on textarea "Binyomin & Liba" at bounding box center [701, 449] width 223 height 21
type textarea "[PERSON_NAME] & [PERSON_NAME] & Devoiry"
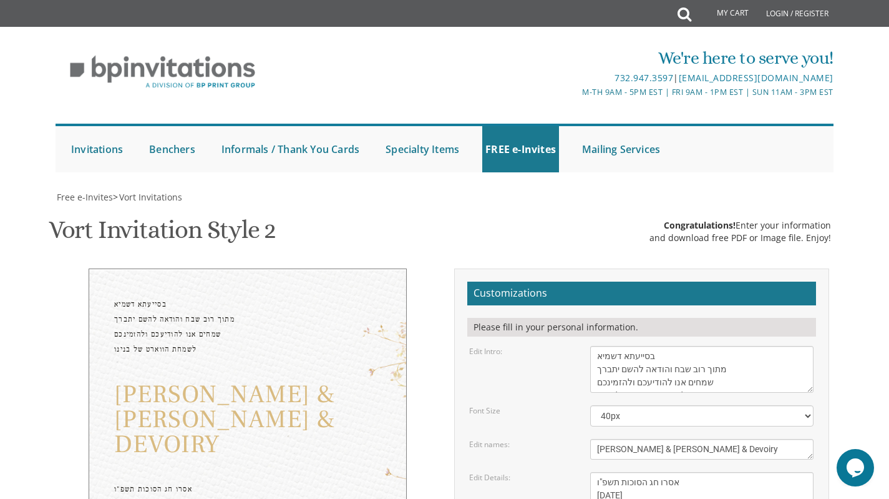
click at [638, 405] on select "20px 30px 40px 50px" at bounding box center [701, 415] width 223 height 21
click at [590, 405] on select "20px 30px 40px 50px" at bounding box center [701, 415] width 223 height 21
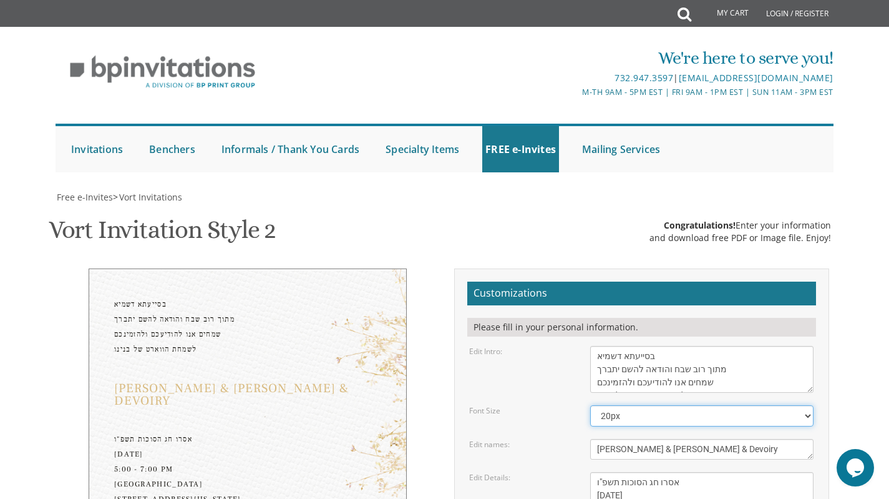
click at [628, 405] on select "20px 30px 40px 50px" at bounding box center [701, 415] width 223 height 21
click at [590, 405] on select "20px 30px 40px 50px" at bounding box center [701, 415] width 223 height 21
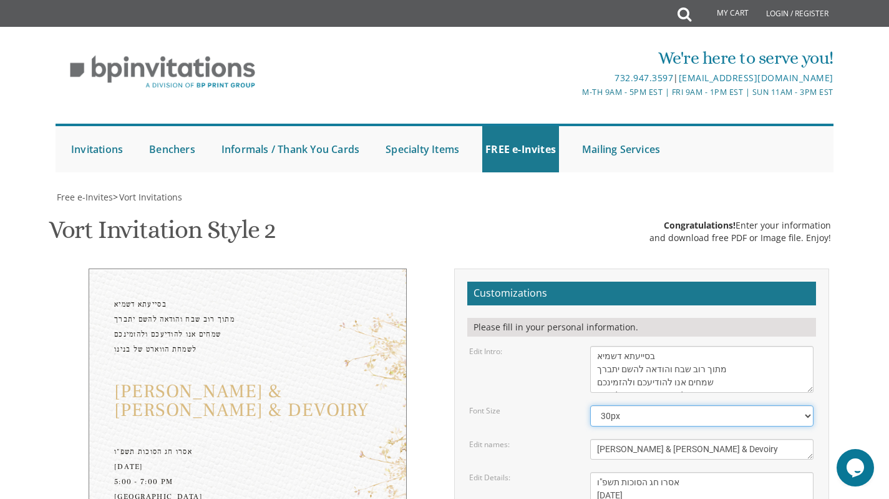
click at [632, 405] on select "20px 30px 40px 50px" at bounding box center [701, 415] width 223 height 21
click at [590, 405] on select "20px 30px 40px 50px" at bounding box center [701, 415] width 223 height 21
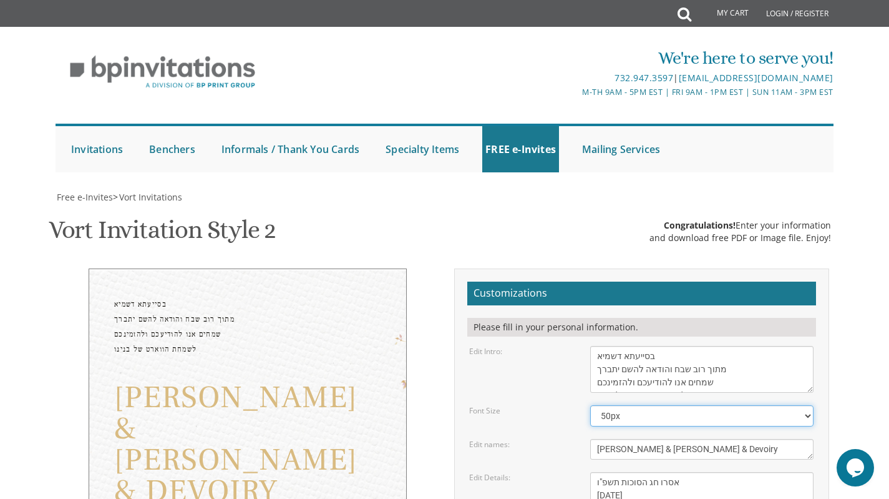
click at [631, 405] on select "20px 30px 40px 50px" at bounding box center [701, 415] width 223 height 21
click at [590, 405] on select "20px 30px 40px 50px" at bounding box center [701, 415] width 223 height 21
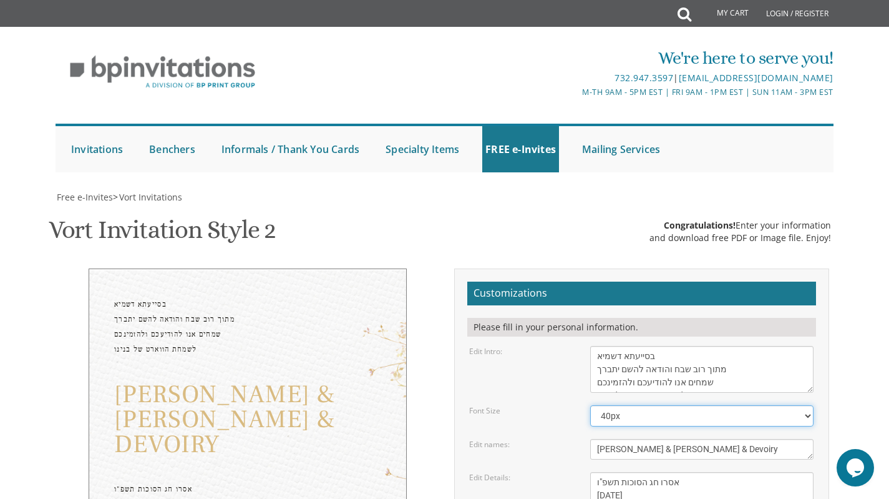
click at [628, 405] on select "20px 30px 40px 50px" at bounding box center [701, 415] width 223 height 21
click at [590, 405] on select "20px 30px 40px 50px" at bounding box center [701, 415] width 223 height 21
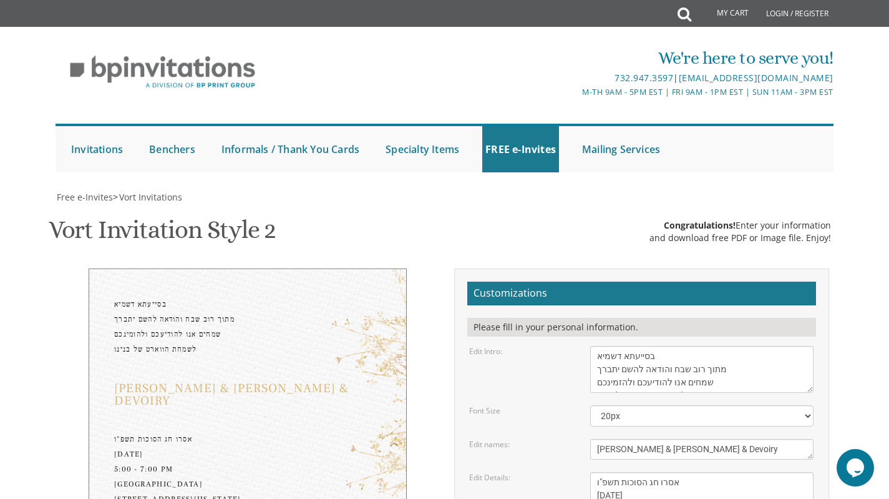
click at [678, 405] on select "20px 30px 40px 50px" at bounding box center [701, 415] width 223 height 21
click at [590, 405] on select "20px 30px 40px 50px" at bounding box center [701, 415] width 223 height 21
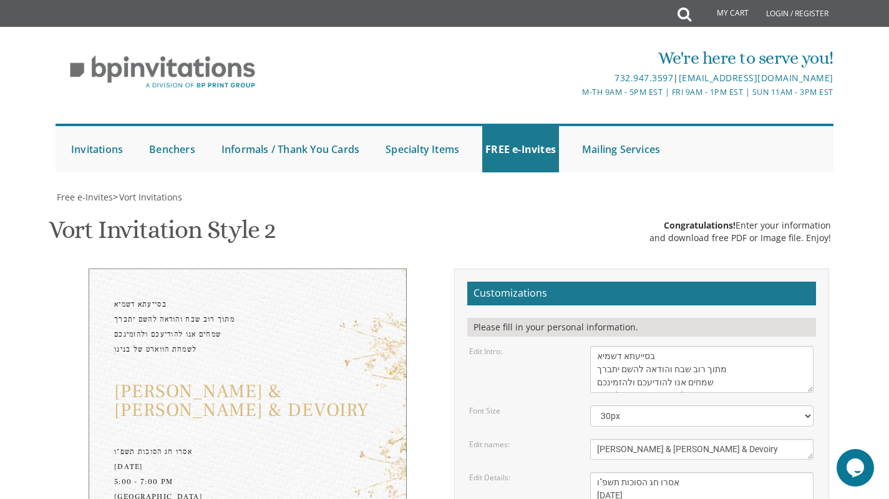
click at [685, 405] on select "20px 30px 40px 50px" at bounding box center [701, 415] width 223 height 21
select select "40px"
click at [590, 405] on select "20px 30px 40px 50px" at bounding box center [701, 415] width 223 height 21
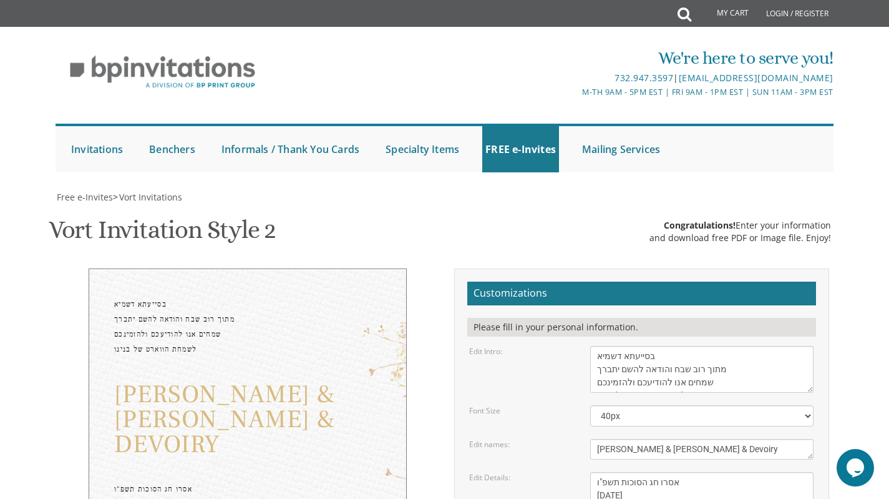
click at [676, 439] on textarea "Binyomin & Liba" at bounding box center [701, 449] width 223 height 21
click at [629, 439] on textarea "Binyomin & Liba" at bounding box center [701, 449] width 223 height 21
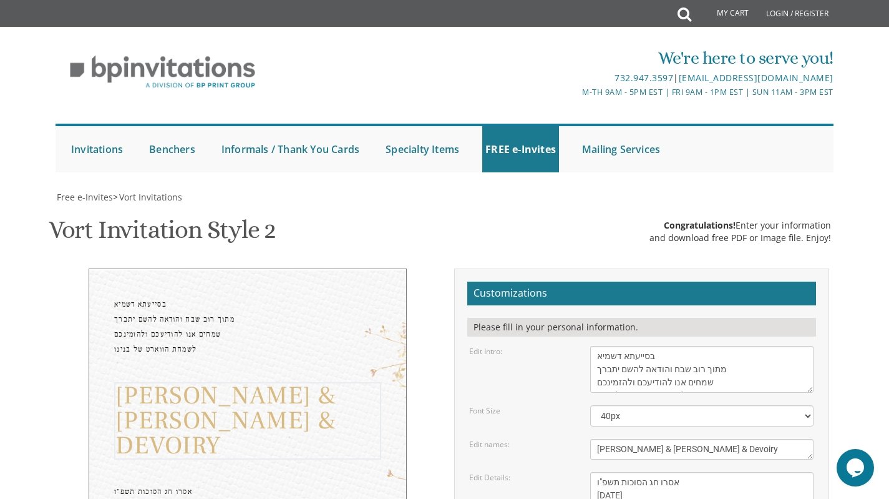
click at [629, 439] on textarea "Binyomin & Liba" at bounding box center [701, 449] width 223 height 21
type textarea "[PERSON_NAME] & Devoiry"
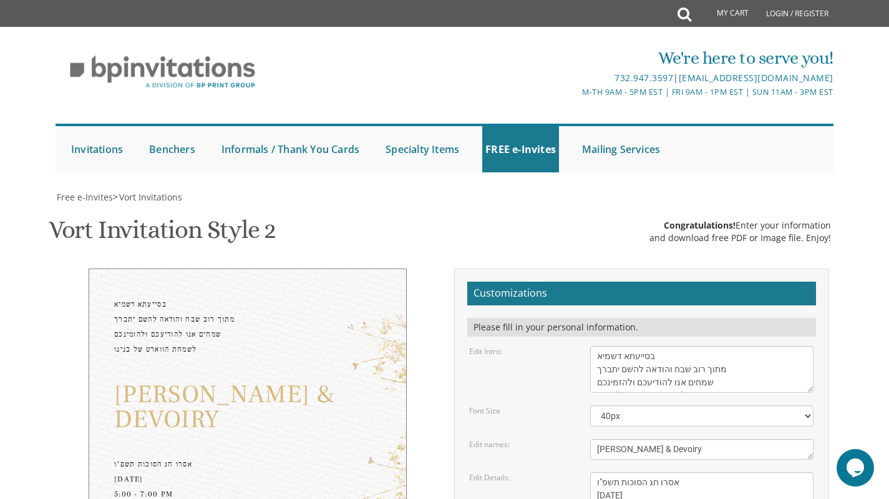
click at [628, 405] on select "20px 30px 40px 50px" at bounding box center [701, 415] width 223 height 21
click at [590, 405] on select "20px 30px 40px 50px" at bounding box center [701, 415] width 223 height 21
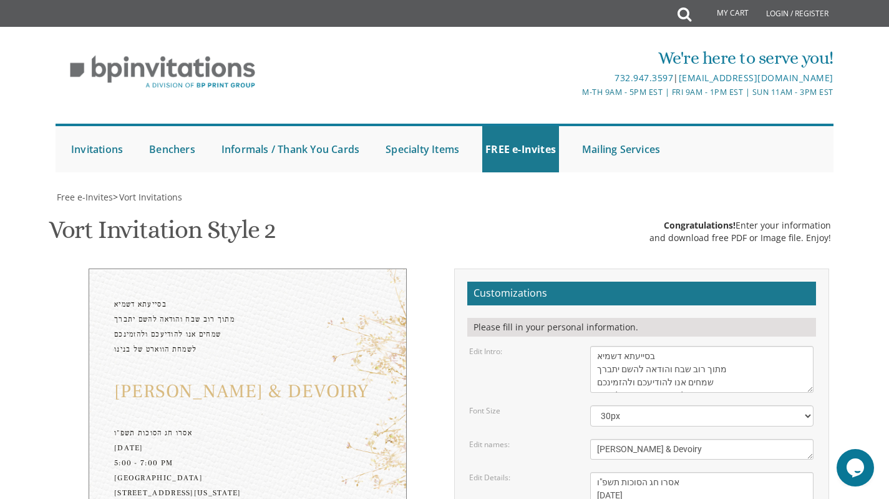
click at [680, 405] on select "20px 30px 40px 50px" at bounding box center [701, 415] width 223 height 21
click at [590, 405] on select "20px 30px 40px 50px" at bounding box center [701, 415] width 223 height 21
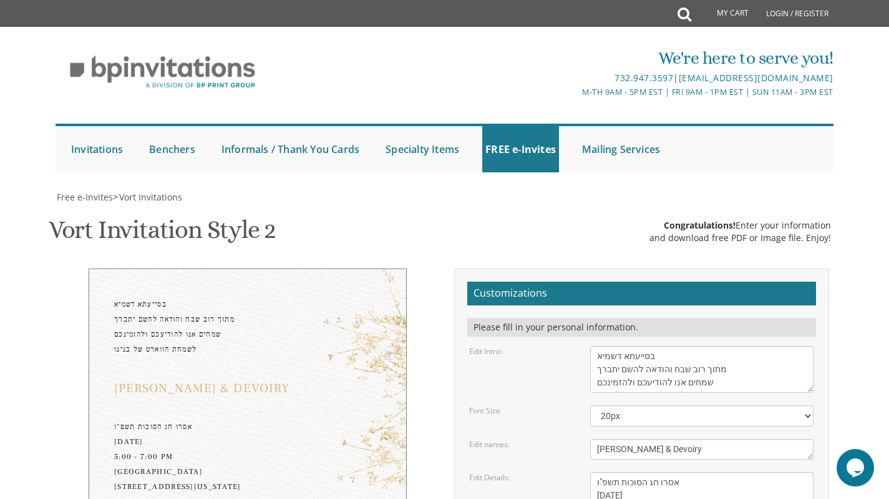
click at [671, 405] on select "20px 30px 40px 50px" at bounding box center [701, 415] width 223 height 21
select select "30px"
click at [590, 405] on select "20px 30px 40px 50px" at bounding box center [701, 415] width 223 height 21
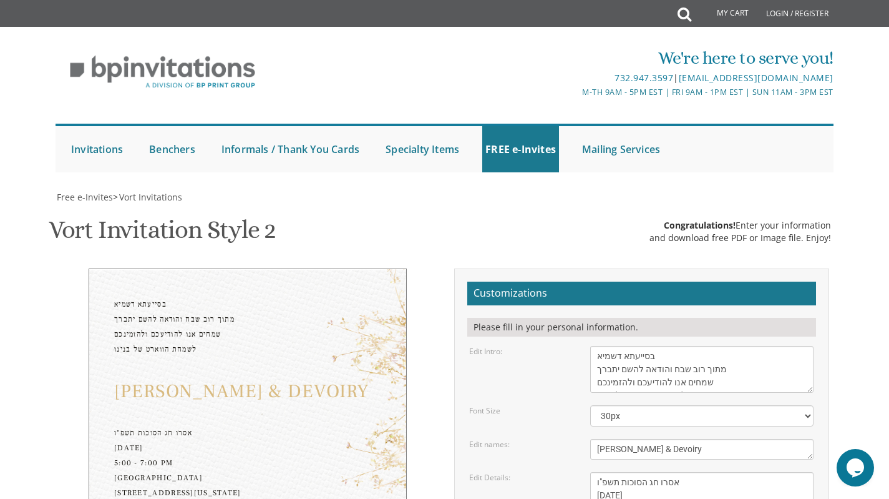
click at [703, 439] on textarea "Binyomin & Liba" at bounding box center [701, 449] width 223 height 21
type textarea "C"
type textarea "[PERSON_NAME] & [PERSON_NAME]"
